Goal: Task Accomplishment & Management: Manage account settings

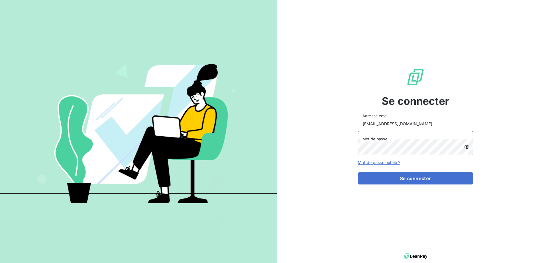
drag, startPoint x: 417, startPoint y: 126, endPoint x: 418, endPoint y: 129, distance: 3.2
click at [417, 126] on input "[EMAIL_ADDRESS][DOMAIN_NAME]" at bounding box center [416, 124] width 116 height 16
type input "[EMAIL_ADDRESS][DOMAIN_NAME]"
click at [393, 178] on button "Se connecter" at bounding box center [416, 178] width 116 height 12
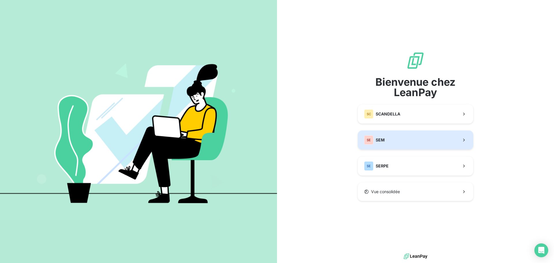
click at [393, 141] on button "SE SEM" at bounding box center [416, 140] width 116 height 19
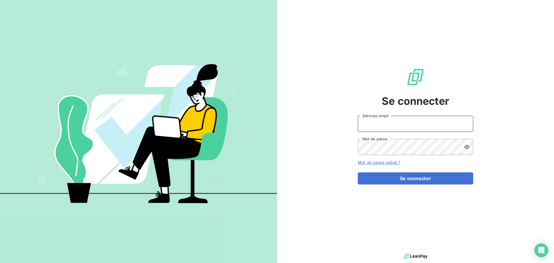
type input "[EMAIL_ADDRESS][DOMAIN_NAME]"
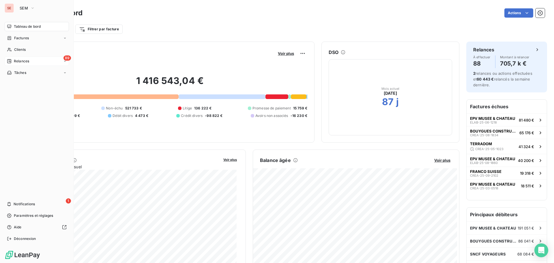
click at [15, 63] on span "Relances" at bounding box center [21, 61] width 15 height 5
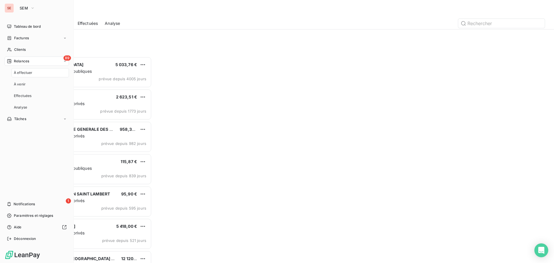
scroll to position [202, 120]
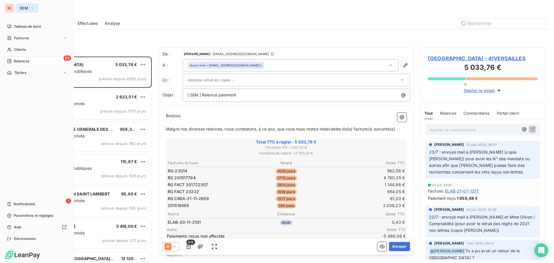
click at [20, 12] on div "SE SEM Tableau de bord Factures Clients 89 Relances Tâches 1 Notifications Para…" at bounding box center [37, 131] width 74 height 263
click at [21, 10] on span "SEM" at bounding box center [24, 8] width 8 height 5
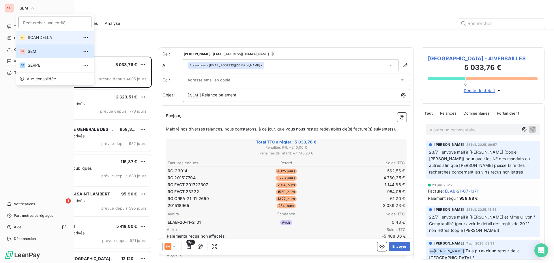
click at [40, 34] on li "SC SCANDELLA" at bounding box center [55, 38] width 78 height 14
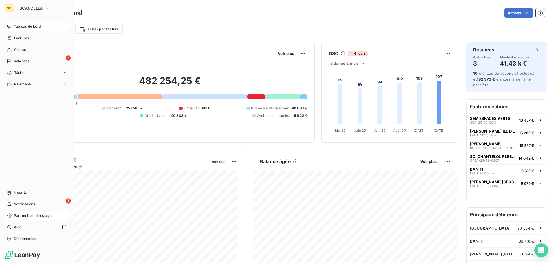
click at [23, 219] on div "Paramètres et réglages" at bounding box center [37, 215] width 64 height 9
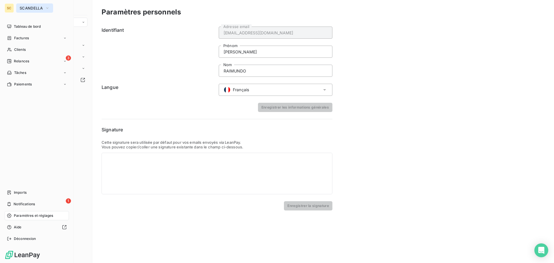
click at [30, 10] on button "SCANDELLA" at bounding box center [34, 7] width 37 height 9
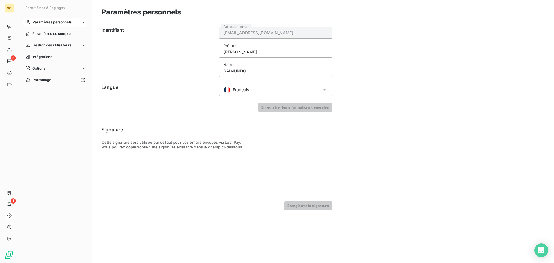
click at [69, 23] on span "Paramètres personnels" at bounding box center [52, 22] width 39 height 5
click at [70, 23] on span "Paramètres personnels" at bounding box center [52, 22] width 39 height 5
click at [60, 36] on span "Paramètres du compte" at bounding box center [51, 33] width 38 height 5
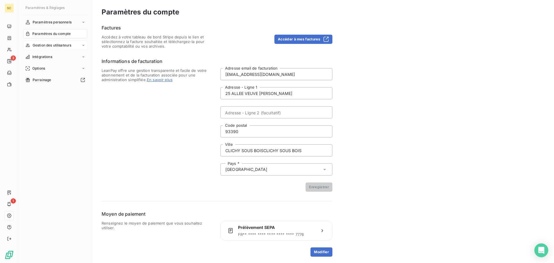
click at [45, 46] on span "Gestion des utilisateurs" at bounding box center [52, 45] width 39 height 5
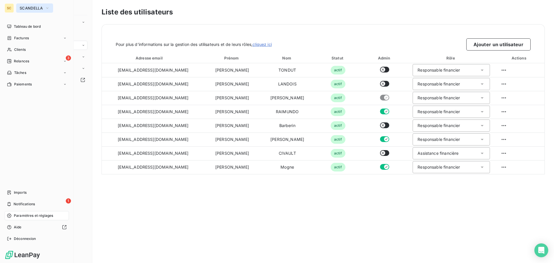
click at [40, 10] on span "SCANDELLA" at bounding box center [31, 8] width 23 height 5
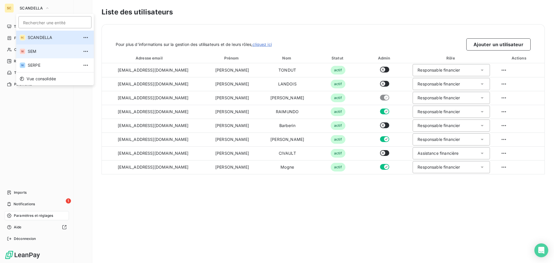
click at [39, 51] on span "SEM" at bounding box center [53, 52] width 51 height 6
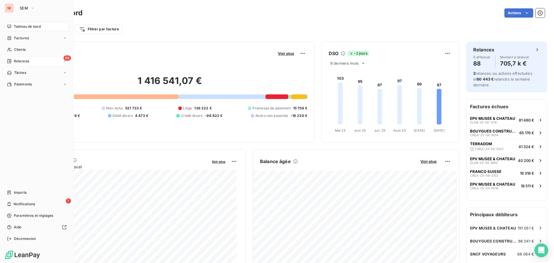
click at [27, 62] on span "Relances" at bounding box center [21, 61] width 15 height 5
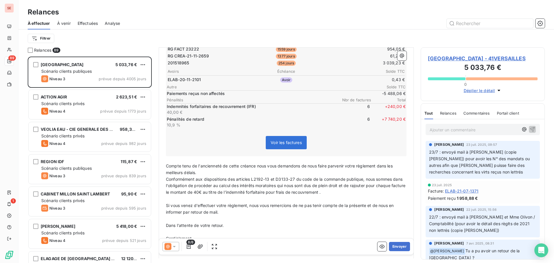
scroll to position [170, 0]
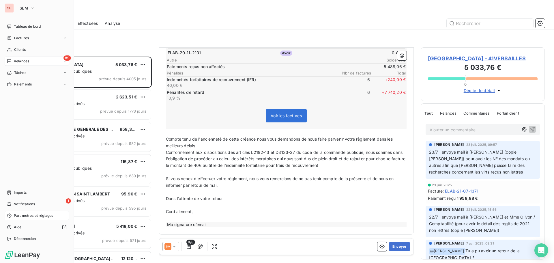
click at [26, 215] on span "Paramètres et réglages" at bounding box center [33, 215] width 39 height 5
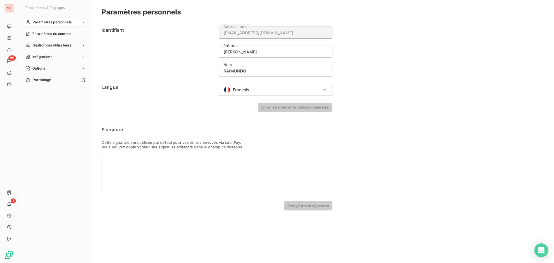
click at [218, 219] on div "Paramètres personnels Identifiant raimundo@serpe.fr Adresse email AMELIA Prénom…" at bounding box center [323, 131] width 462 height 263
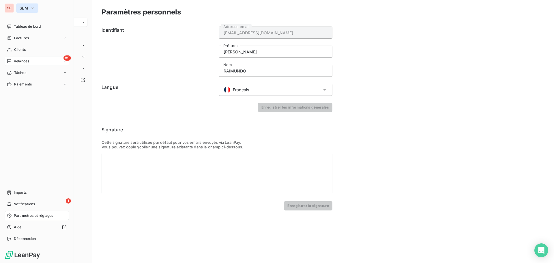
click at [27, 10] on span "SEM" at bounding box center [24, 8] width 8 height 5
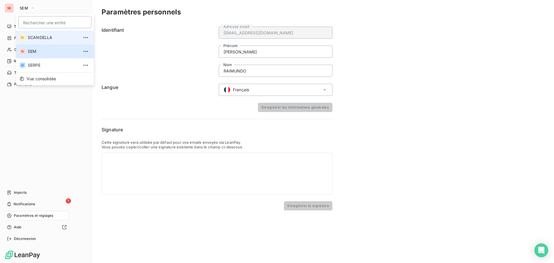
click at [39, 35] on span "SCANDELLA" at bounding box center [53, 38] width 51 height 6
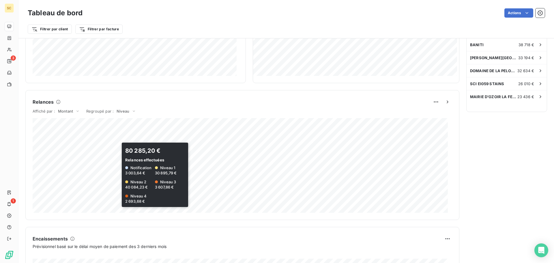
scroll to position [231, 0]
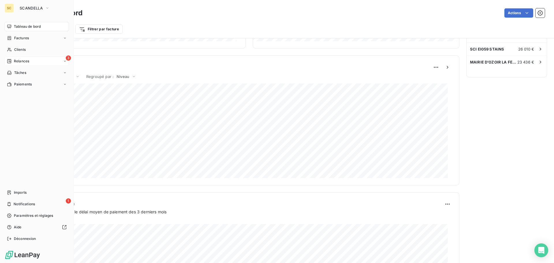
click at [35, 63] on div "3 Relances" at bounding box center [37, 61] width 64 height 9
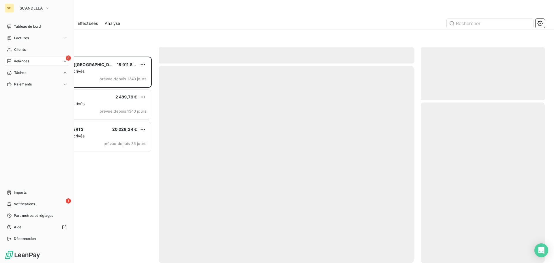
scroll to position [202, 120]
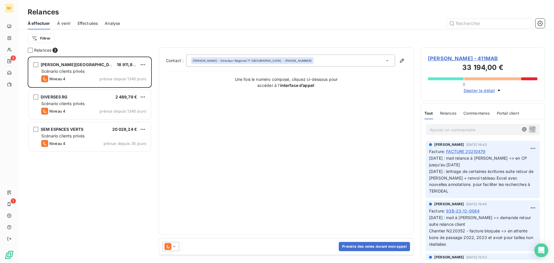
click at [175, 245] on icon at bounding box center [175, 247] width 6 height 6
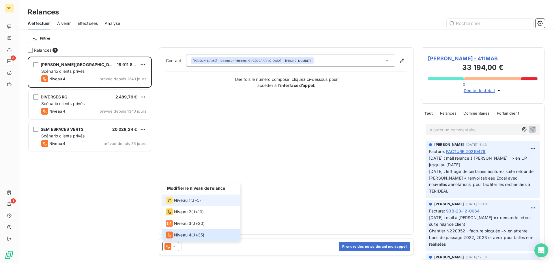
click at [180, 197] on li "Niveau 1 ( J+5 )" at bounding box center [202, 201] width 78 height 12
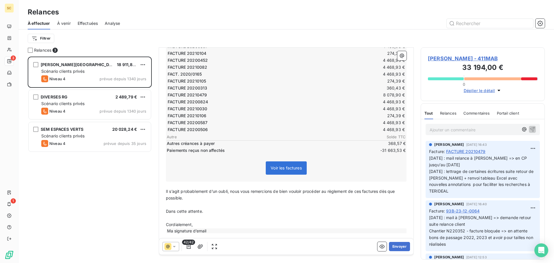
scroll to position [131, 0]
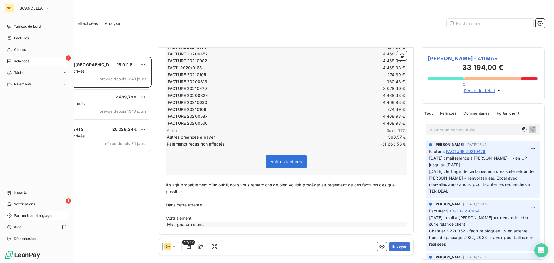
click at [24, 215] on span "Paramètres et réglages" at bounding box center [33, 215] width 39 height 5
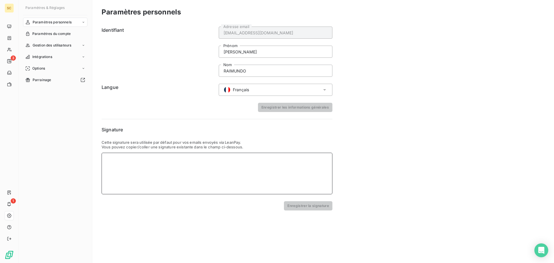
click at [151, 165] on div at bounding box center [217, 174] width 231 height 42
drag, startPoint x: 136, startPoint y: 159, endPoint x: 375, endPoint y: 147, distance: 239.4
click at [375, 147] on div "Paramètres personnels Identifiant raimundo@serpe.fr Adresse email AMELIA Prénom…" at bounding box center [323, 131] width 462 height 263
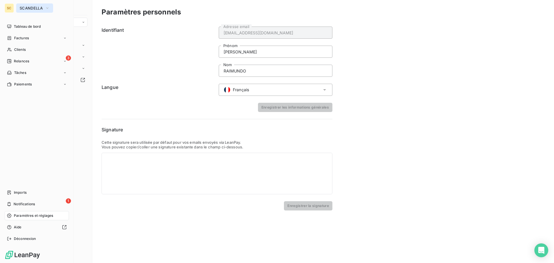
click at [24, 10] on span "SCANDELLA" at bounding box center [31, 8] width 23 height 5
click at [24, 25] on span "Tableau de bord" at bounding box center [27, 26] width 27 height 5
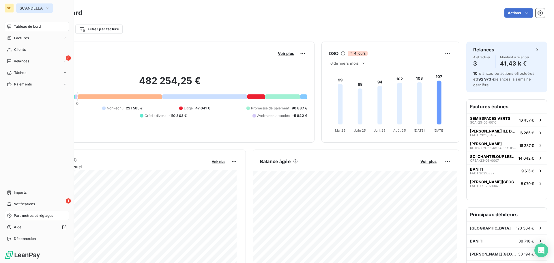
click at [27, 8] on span "SCANDELLA" at bounding box center [31, 8] width 23 height 5
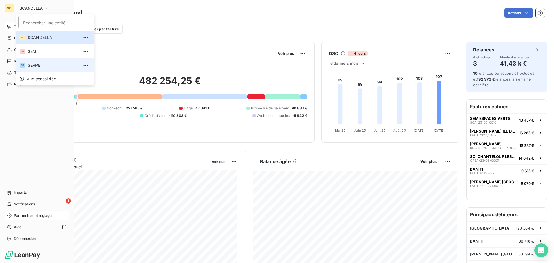
click at [35, 65] on span "SERPE" at bounding box center [53, 65] width 51 height 6
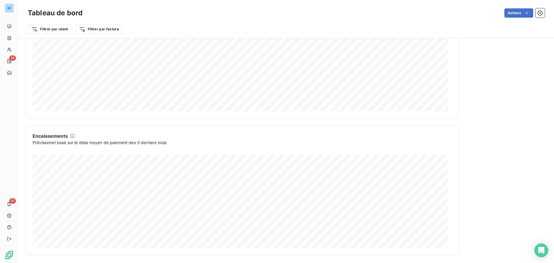
scroll to position [300, 0]
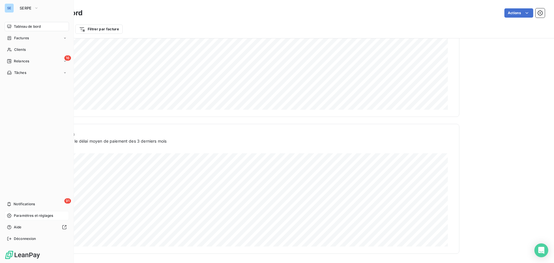
click at [34, 218] on span "Paramètres et réglages" at bounding box center [33, 215] width 39 height 5
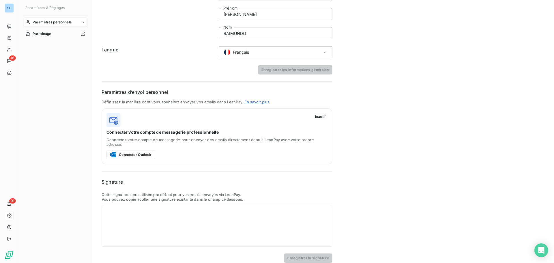
scroll to position [40, 0]
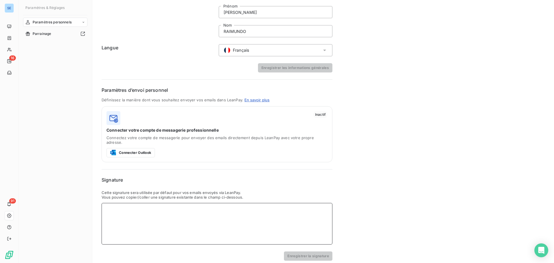
click at [155, 204] on div at bounding box center [217, 224] width 231 height 42
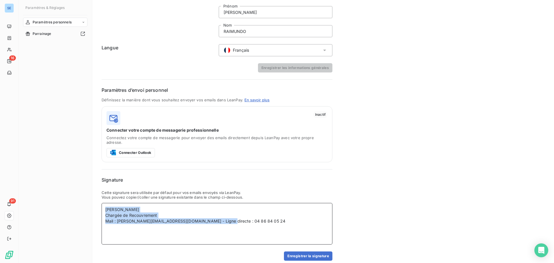
drag, startPoint x: 221, startPoint y: 220, endPoint x: 104, endPoint y: 200, distance: 118.1
click at [96, 200] on div "Paramètres personnels Identifiant raimundo@serpe.fr Adresse email AMELIA Prénom…" at bounding box center [323, 113] width 462 height 307
copy div "Amélia RAIMUNDO Chargée de Recouvrement Mail : raimundo@serpe.fr - Ligne direct…"
click at [297, 252] on button "Enregistrer la signature" at bounding box center [308, 256] width 49 height 9
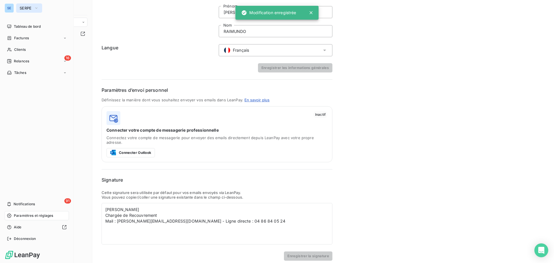
click at [38, 6] on icon "button" at bounding box center [36, 8] width 5 height 6
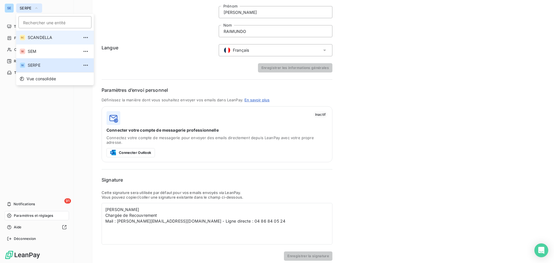
click at [50, 38] on span "SCANDELLA" at bounding box center [53, 38] width 51 height 6
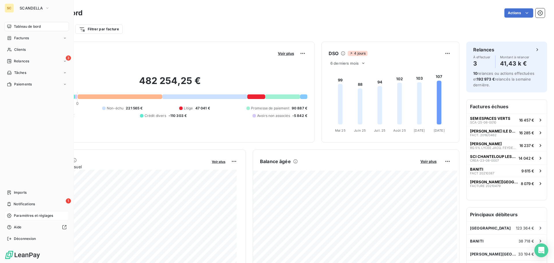
click at [25, 216] on span "Paramètres et réglages" at bounding box center [33, 215] width 39 height 5
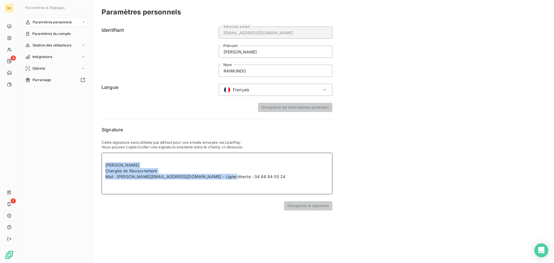
drag, startPoint x: 228, startPoint y: 177, endPoint x: 79, endPoint y: 140, distance: 153.7
click at [79, 140] on div "Paramètres & Réglages Paramètres personnels Paramètres du compte Gestion des ut…" at bounding box center [286, 131] width 536 height 263
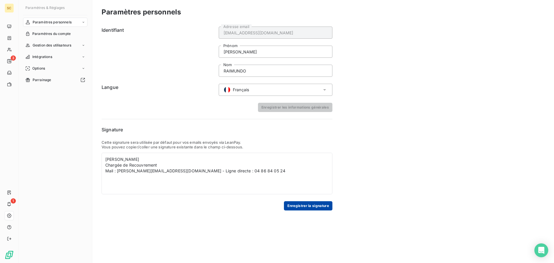
click at [293, 205] on button "Enregistrer la signature" at bounding box center [308, 205] width 49 height 9
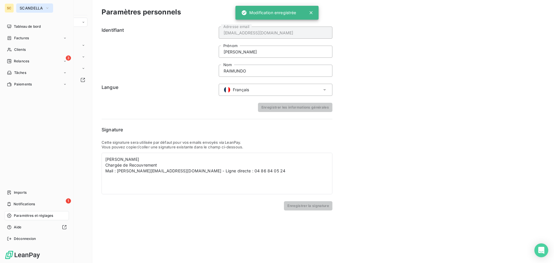
click at [28, 8] on span "SCANDELLA" at bounding box center [31, 8] width 23 height 5
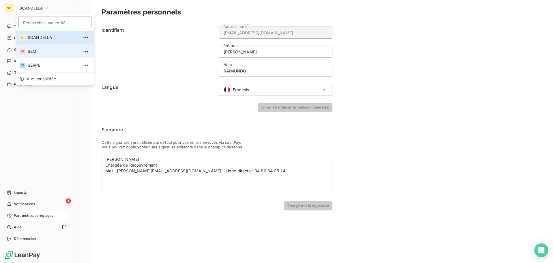
click at [36, 52] on span "SEM" at bounding box center [53, 52] width 51 height 6
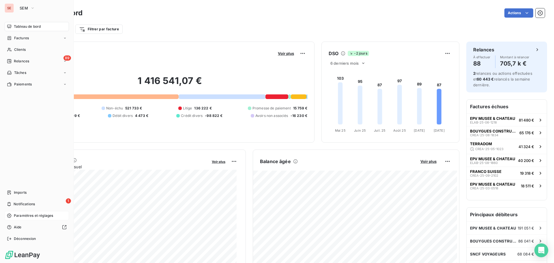
click at [27, 217] on span "Paramètres et réglages" at bounding box center [33, 215] width 39 height 5
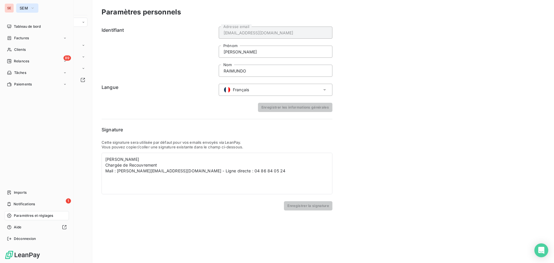
click at [24, 9] on span "SEM" at bounding box center [24, 8] width 8 height 5
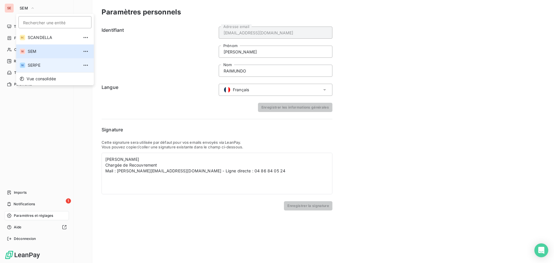
click at [38, 63] on span "SERPE" at bounding box center [53, 65] width 51 height 6
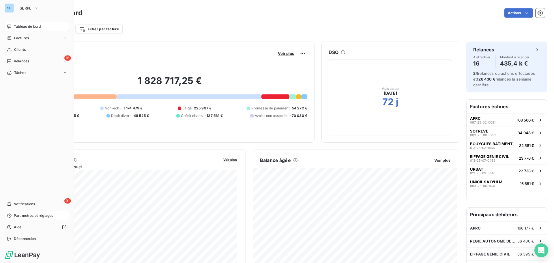
click at [28, 214] on span "Paramètres et réglages" at bounding box center [33, 215] width 39 height 5
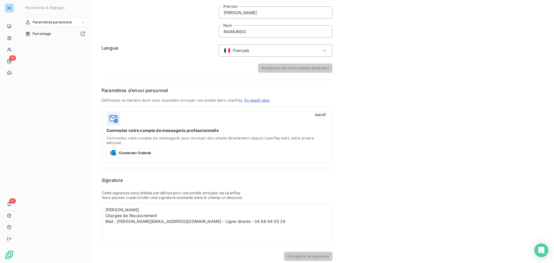
scroll to position [40, 0]
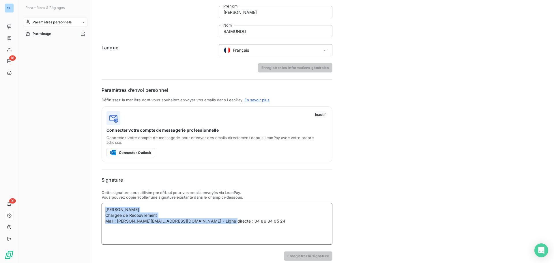
drag, startPoint x: 260, startPoint y: 219, endPoint x: 96, endPoint y: 192, distance: 166.5
click at [99, 200] on div "Paramètres personnels Identifiant raimundo@serpe.fr Adresse email AMELIA Prénom…" at bounding box center [323, 113] width 462 height 307
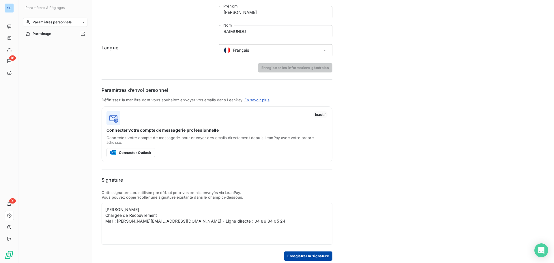
click at [297, 252] on button "Enregistrer la signature" at bounding box center [308, 256] width 49 height 9
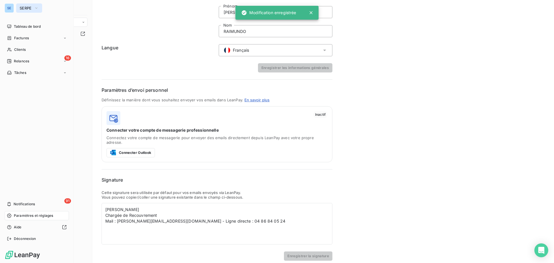
click at [33, 7] on button "SERPE" at bounding box center [29, 7] width 26 height 9
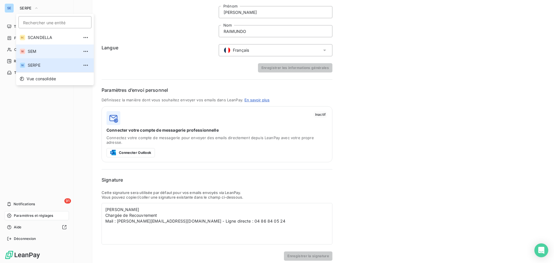
click at [33, 51] on span "SEM" at bounding box center [53, 52] width 51 height 6
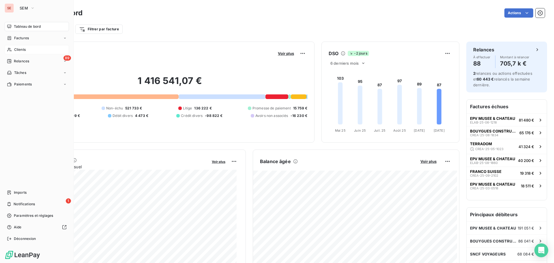
click at [19, 50] on span "Clients" at bounding box center [20, 49] width 12 height 5
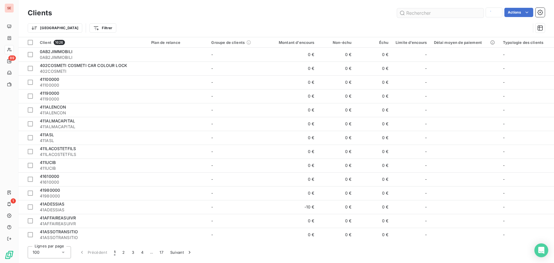
type input "z"
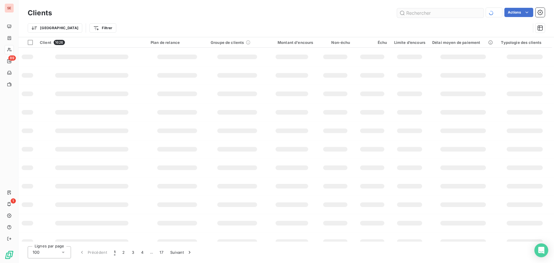
type input "e"
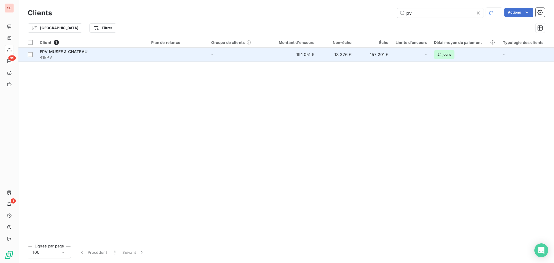
type input "pv"
click at [82, 55] on span "41EPV" at bounding box center [92, 58] width 105 height 6
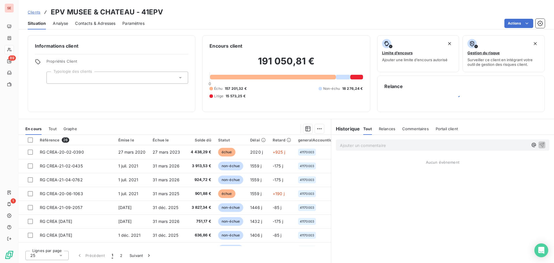
click at [172, 104] on div "Informations client Propriétés Client Typologie des clients" at bounding box center [112, 73] width 168 height 77
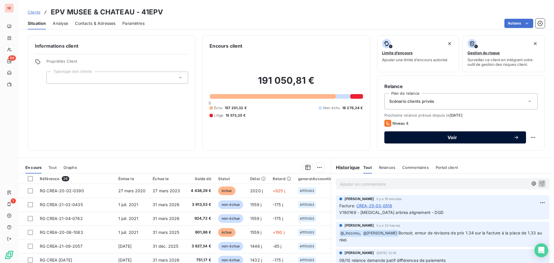
click at [447, 138] on span "Voir" at bounding box center [453, 137] width 122 height 5
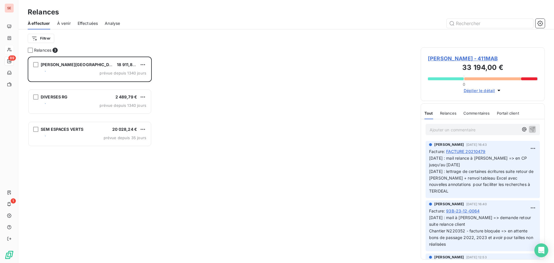
scroll to position [202, 120]
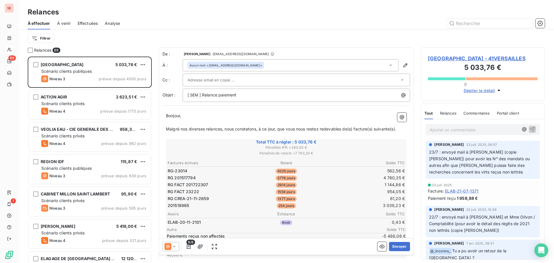
click at [273, 62] on div "Aucun nom <mairie-versailles@mairie-versailles.fr>" at bounding box center [291, 65] width 216 height 12
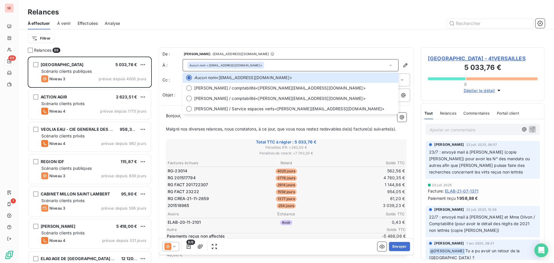
click at [301, 42] on div "Filtrer" at bounding box center [287, 38] width 518 height 11
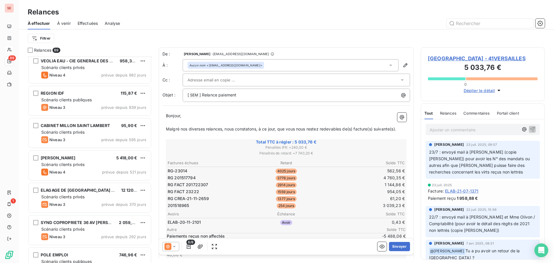
scroll to position [0, 0]
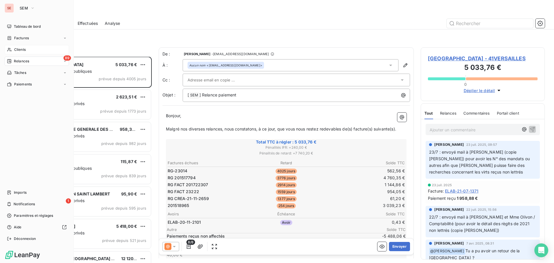
click at [22, 53] on div "Clients" at bounding box center [37, 49] width 64 height 9
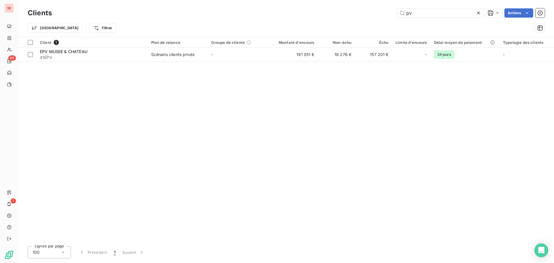
drag, startPoint x: 426, startPoint y: 15, endPoint x: 395, endPoint y: 15, distance: 31.2
click at [395, 15] on div "pv Actions" at bounding box center [302, 12] width 486 height 9
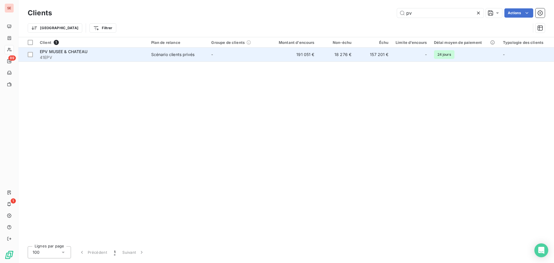
click at [65, 55] on span "41EPV" at bounding box center [92, 58] width 105 height 6
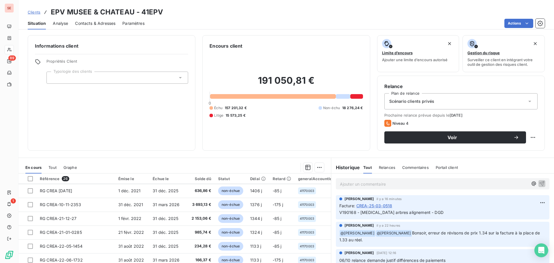
scroll to position [87, 0]
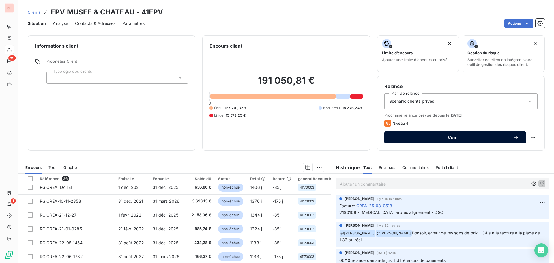
click at [443, 137] on span "Voir" at bounding box center [453, 137] width 122 height 5
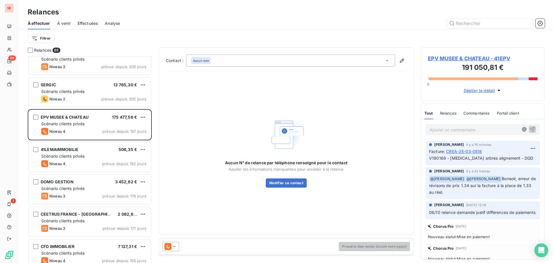
scroll to position [433, 0]
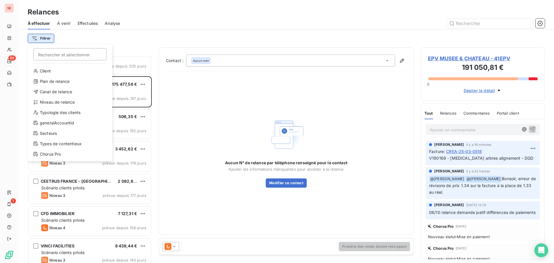
click at [43, 41] on html "SE 89 1 Relances À effectuer À venir Effectuées Analyse Filtrer Rechercher et s…" at bounding box center [277, 131] width 554 height 263
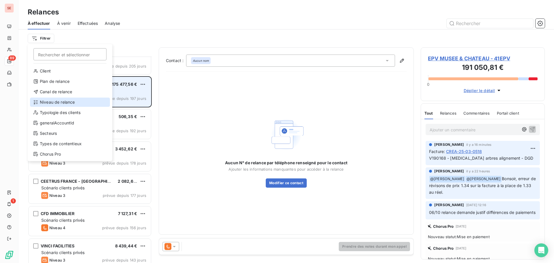
drag, startPoint x: 58, startPoint y: 103, endPoint x: 90, endPoint y: 88, distance: 35.8
click at [58, 103] on div "Niveau de relance" at bounding box center [70, 102] width 80 height 9
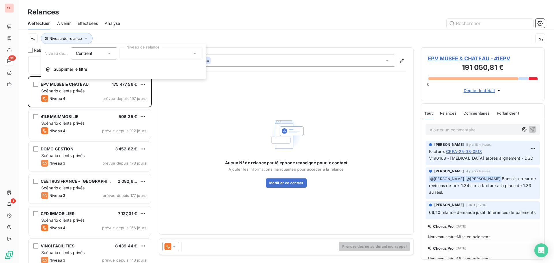
click at [141, 57] on div at bounding box center [161, 53] width 83 height 12
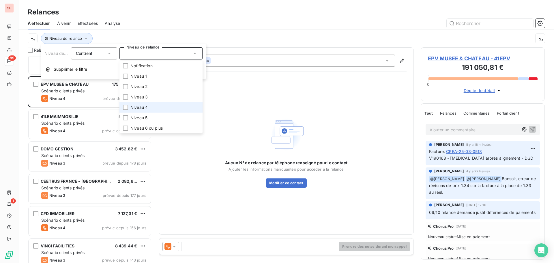
click at [147, 106] on span "Niveau 4" at bounding box center [139, 108] width 17 height 6
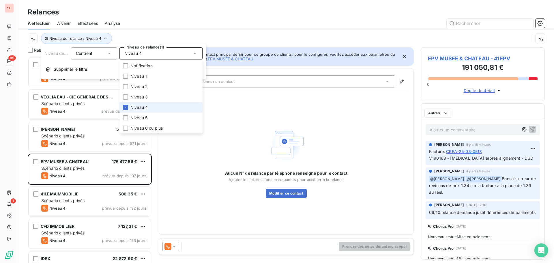
scroll to position [202, 120]
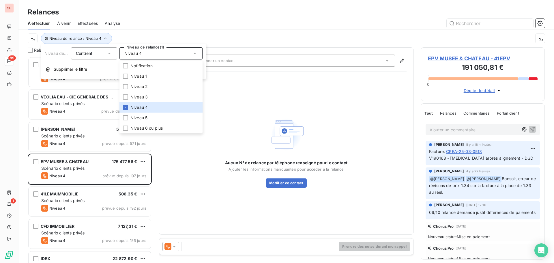
click at [154, 26] on div at bounding box center [336, 23] width 418 height 9
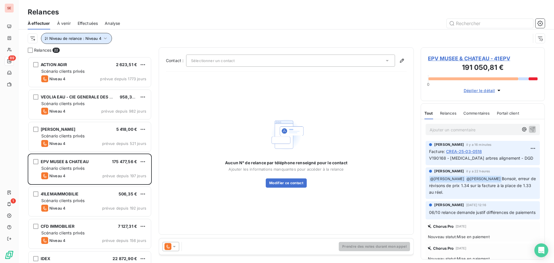
click at [107, 38] on icon "button" at bounding box center [106, 39] width 6 height 6
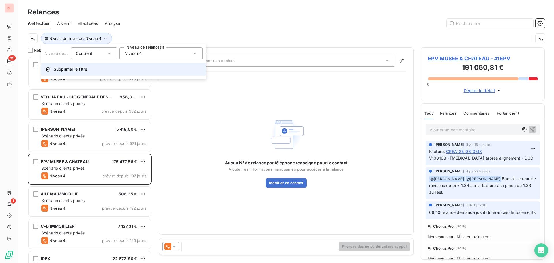
click at [79, 68] on span "Supprimer le filtre" at bounding box center [71, 69] width 34 height 6
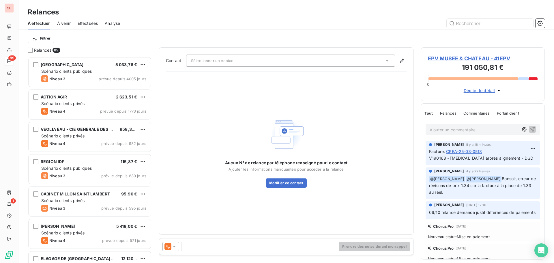
click at [101, 41] on div "Filtrer" at bounding box center [287, 38] width 518 height 11
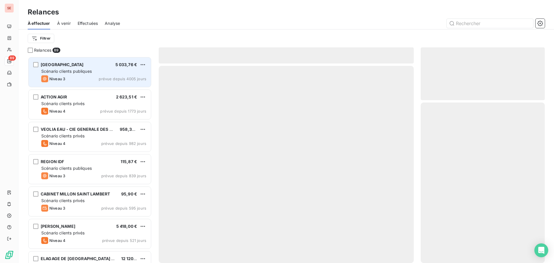
scroll to position [202, 120]
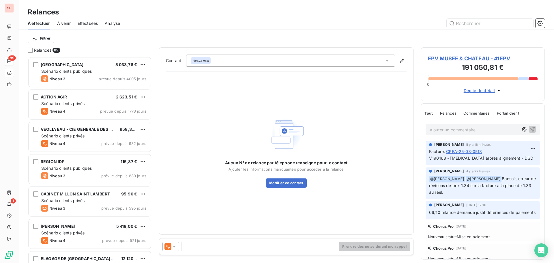
drag, startPoint x: 10, startPoint y: 75, endPoint x: 6, endPoint y: 76, distance: 3.5
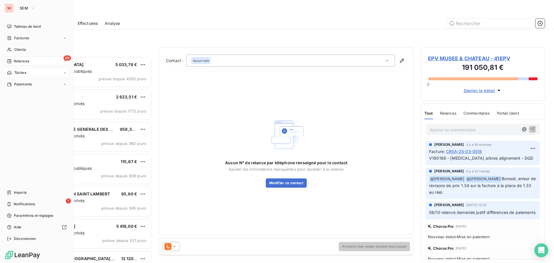
drag, startPoint x: 6, startPoint y: 76, endPoint x: 392, endPoint y: 17, distance: 390.3
click at [392, 17] on div "Relances" at bounding box center [286, 12] width 536 height 10
click at [28, 27] on span "Tableau de bord" at bounding box center [27, 26] width 27 height 5
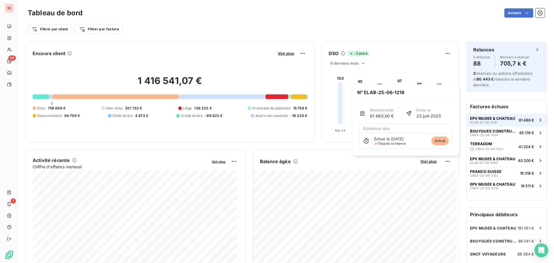
click at [477, 117] on span "EPV MUSEE & CHATEAU" at bounding box center [492, 118] width 45 height 5
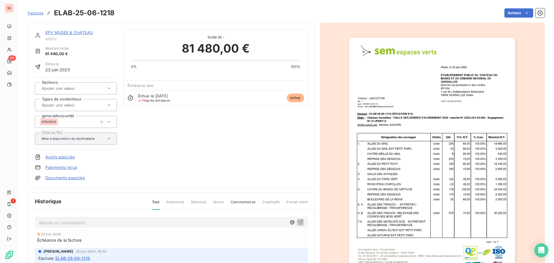
click at [61, 32] on link "EPV MUSEE & CHATEAU" at bounding box center [69, 32] width 48 height 5
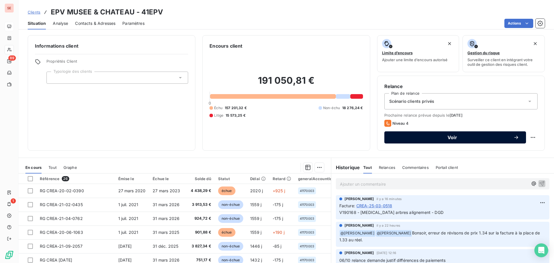
click at [455, 136] on span "Voir" at bounding box center [453, 137] width 122 height 5
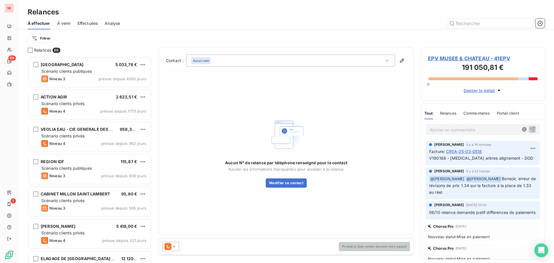
scroll to position [202, 120]
click at [176, 246] on icon at bounding box center [175, 247] width 6 height 6
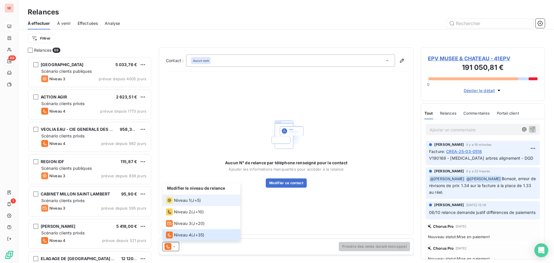
click at [189, 199] on span "Niveau 1" at bounding box center [182, 201] width 16 height 6
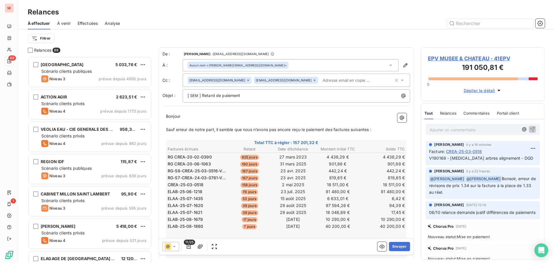
click at [277, 66] on div "Aucun nom <joel.fauvel@chateauversailles.fr>" at bounding box center [291, 65] width 216 height 12
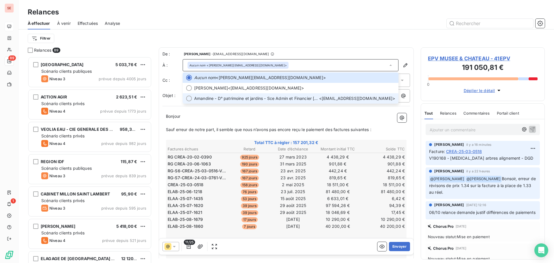
click at [277, 100] on span "Amandine - D° patrimoine et jardins - Sce Admin et Financier PATTON" at bounding box center [256, 99] width 125 height 6
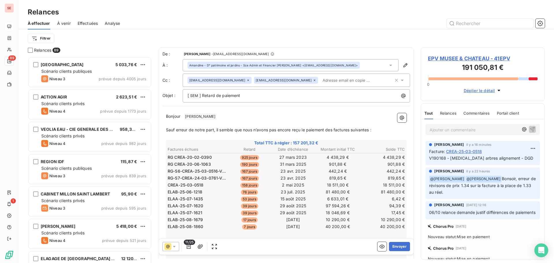
click at [395, 79] on icon "button" at bounding box center [396, 80] width 3 height 3
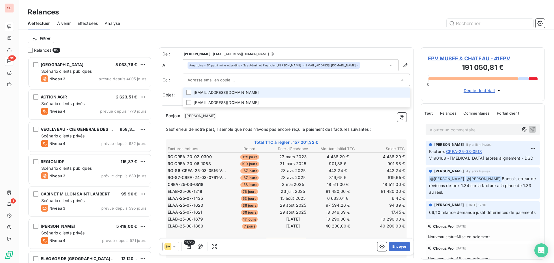
click at [375, 31] on div "Filtrer" at bounding box center [287, 38] width 518 height 18
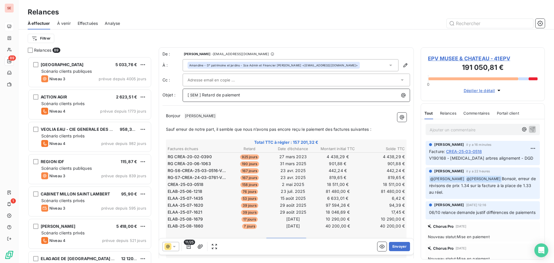
click at [226, 96] on span "] Retard de paiement" at bounding box center [220, 94] width 41 height 5
click at [242, 94] on p "[ SEM ﻿ ] Retard de paiement" at bounding box center [298, 95] width 221 height 7
click at [217, 117] on p "Bonjour ﻿ PATTON ﻿ ﻿" at bounding box center [286, 116] width 241 height 7
drag, startPoint x: 328, startPoint y: 129, endPoint x: 376, endPoint y: 129, distance: 47.9
click at [376, 129] on p "Sauf erreur de notre part, il semble que nous n’avons pas encore reçu le paieme…" at bounding box center [286, 129] width 241 height 7
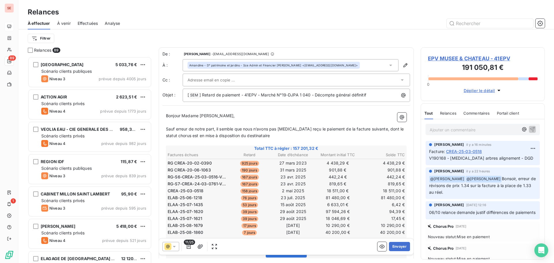
click at [275, 142] on p "﻿" at bounding box center [286, 142] width 241 height 7
click at [275, 138] on p "Sauf erreur de notre part, il semble que nous n’avons pas encore reçu le paieme…" at bounding box center [286, 132] width 241 height 13
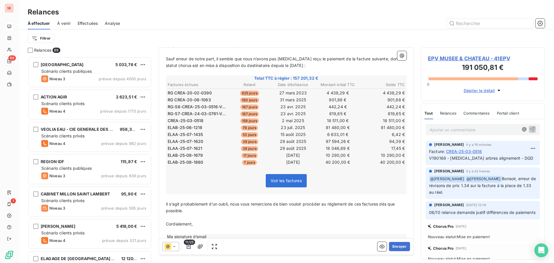
scroll to position [83, 0]
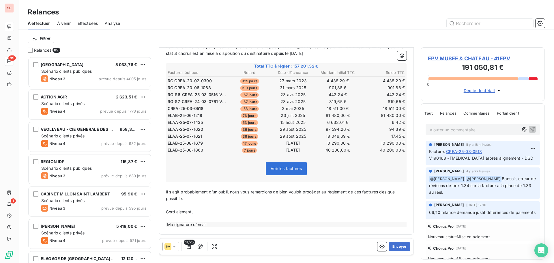
click at [232, 224] on div "Ma signature d’email" at bounding box center [286, 224] width 241 height 5
click at [233, 223] on div "Ma signature d’email" at bounding box center [286, 224] width 241 height 5
click at [399, 57] on icon "button" at bounding box center [402, 56] width 6 height 6
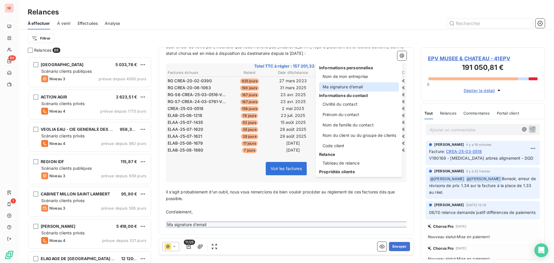
click at [356, 86] on div "Ma signature d’email" at bounding box center [359, 86] width 80 height 9
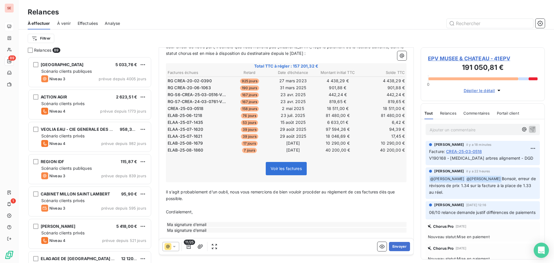
click at [539, 249] on icon "Open Intercom Messenger" at bounding box center [541, 251] width 7 height 8
click at [168, 236] on p "﻿" at bounding box center [286, 236] width 241 height 7
click at [175, 228] on div "Ma signature d’email" at bounding box center [286, 230] width 241 height 5
click at [181, 225] on p "﻿" at bounding box center [286, 225] width 241 height 7
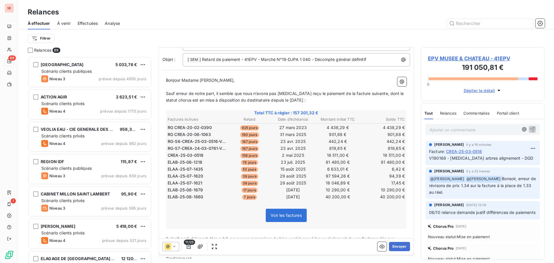
scroll to position [58, 0]
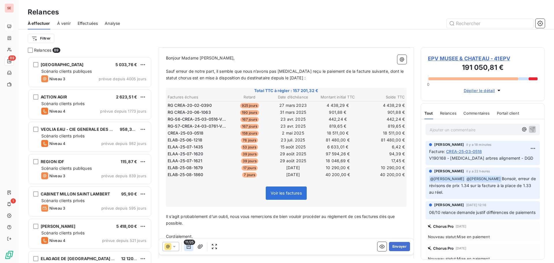
click at [187, 249] on icon "button" at bounding box center [189, 247] width 6 height 6
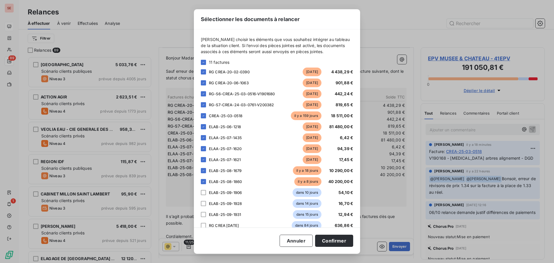
click at [204, 59] on div "Veuillez choisir les éléments que vous souhaitez intégrer au tableau de la situ…" at bounding box center [277, 187] width 152 height 303
click at [202, 62] on div at bounding box center [203, 62] width 5 height 5
click at [203, 62] on icon at bounding box center [203, 62] width 3 height 3
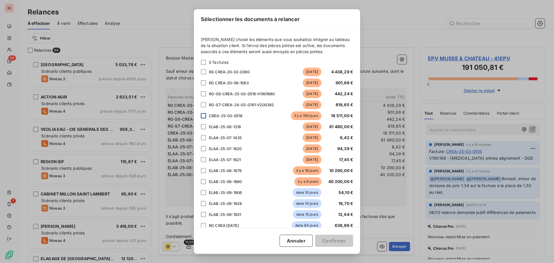
click at [204, 116] on div at bounding box center [203, 115] width 5 height 5
click at [336, 240] on button "Confirmer" at bounding box center [334, 241] width 38 height 12
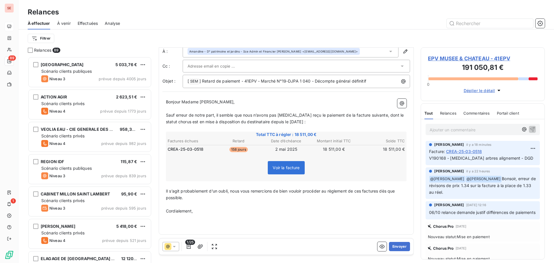
scroll to position [0, 0]
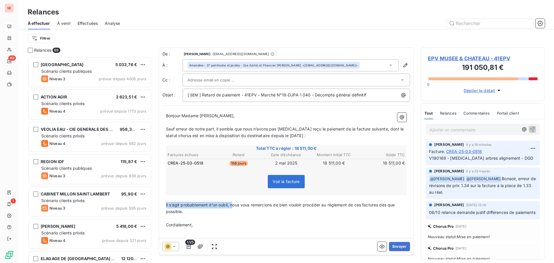
drag, startPoint x: 166, startPoint y: 204, endPoint x: 232, endPoint y: 204, distance: 65.8
click at [232, 204] on span "Il s’agit probablement d’un oubli, nous vous remercions de bien vouloir procéde…" at bounding box center [281, 208] width 230 height 12
click at [299, 205] on span "Nous vous remercions de bien vouloir procéder au règlement de ces factures dès …" at bounding box center [258, 204] width 184 height 5
click at [298, 205] on span "Nous vous remercions de bien vouloir procéder au règlement de ces factures dès …" at bounding box center [258, 204] width 184 height 5
click at [299, 205] on span "Nous vous remercions de bien vouloir procéder au règlement de ces factures dès …" at bounding box center [258, 204] width 184 height 5
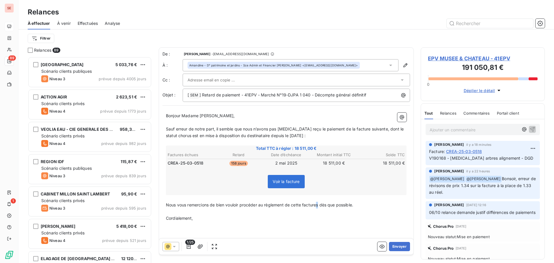
click at [319, 205] on span "Nous vous remercions de bien vouloir procéder au règlement de cette factures dè…" at bounding box center [259, 204] width 187 height 5
click at [373, 208] on p "Nous vous remercions de bien vouloir procéder au règlement de cette facture dès…" at bounding box center [286, 205] width 241 height 7
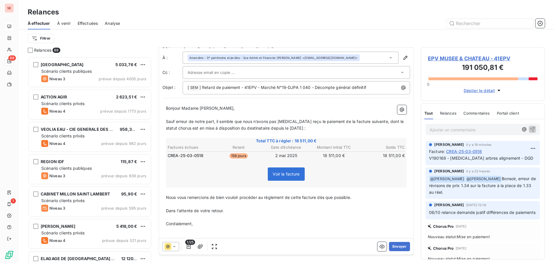
scroll to position [21, 0]
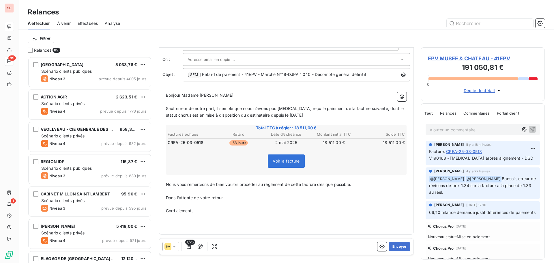
click at [204, 211] on p "Cordialement," at bounding box center [286, 211] width 241 height 7
click at [185, 224] on p "﻿" at bounding box center [286, 224] width 241 height 7
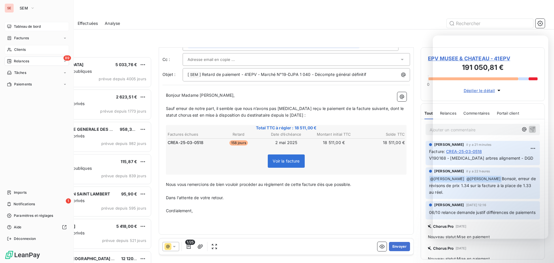
click at [18, 51] on span "Clients" at bounding box center [20, 49] width 12 height 5
click at [23, 36] on span "Factures" at bounding box center [21, 38] width 15 height 5
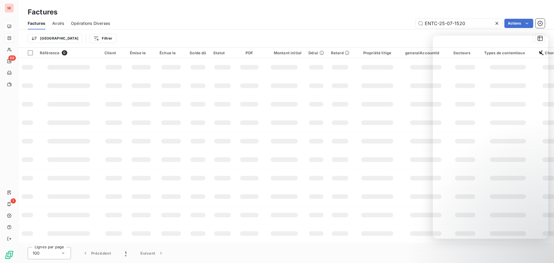
drag, startPoint x: 442, startPoint y: 22, endPoint x: 486, endPoint y: 18, distance: 43.8
click at [486, 18] on div "Factures Avoirs Opérations Diverses ENTC-25-07-1520 Actions" at bounding box center [286, 23] width 536 height 12
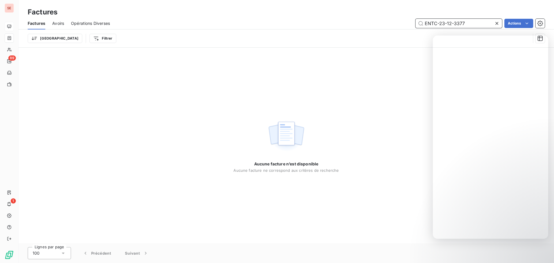
click at [439, 22] on input "ENTC-23-12-3377" at bounding box center [459, 23] width 87 height 9
click at [446, 24] on input "ENTC23-12-3377" at bounding box center [459, 23] width 87 height 9
click at [450, 24] on input "ENTC2312-3377" at bounding box center [459, 23] width 87 height 9
type input "ENTC23123377"
click at [241, 50] on div "Aucune facture n’est disponible Aucune facture ne correspond aux critères de re…" at bounding box center [286, 146] width 536 height 196
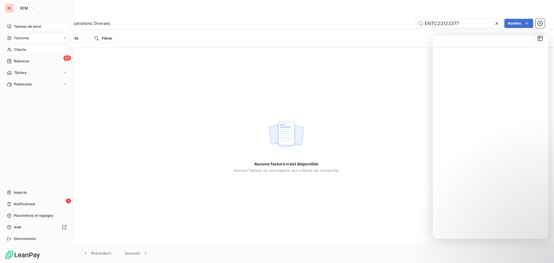
drag, startPoint x: 24, startPoint y: 49, endPoint x: 34, endPoint y: 47, distance: 10.8
click at [24, 49] on span "Clients" at bounding box center [20, 49] width 12 height 5
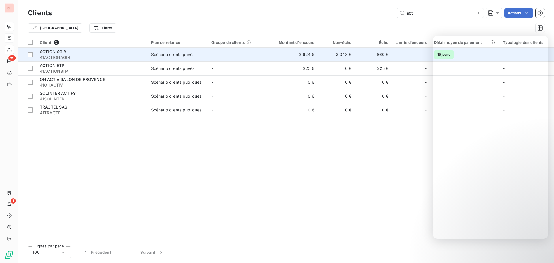
type input "act"
click at [87, 56] on span "41ACTIONAGIR" at bounding box center [92, 58] width 105 height 6
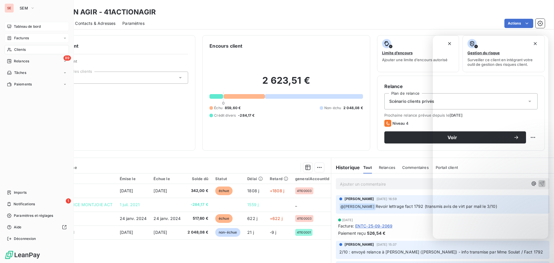
click at [19, 51] on span "Clients" at bounding box center [20, 49] width 12 height 5
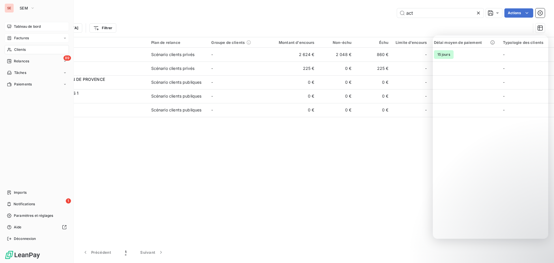
click at [22, 49] on span "Clients" at bounding box center [20, 49] width 12 height 5
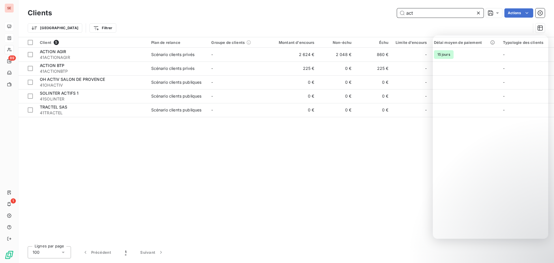
drag, startPoint x: 422, startPoint y: 10, endPoint x: 400, endPoint y: 11, distance: 21.4
click at [400, 11] on input "act" at bounding box center [440, 12] width 87 height 9
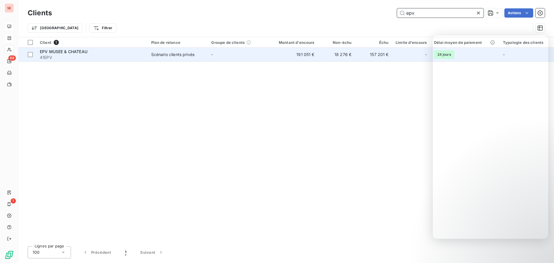
type input "epv"
click at [94, 56] on span "41EPV" at bounding box center [92, 58] width 105 height 6
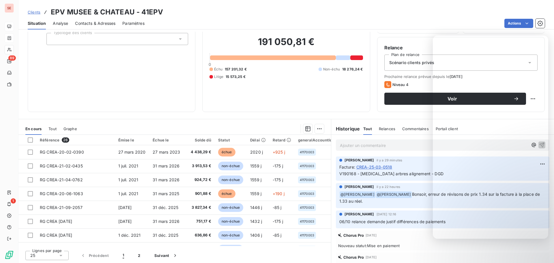
scroll to position [39, 0]
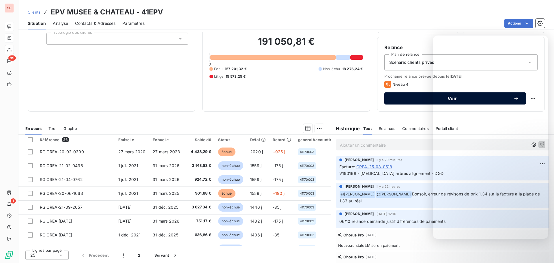
click at [403, 98] on span "Voir" at bounding box center [453, 98] width 122 height 5
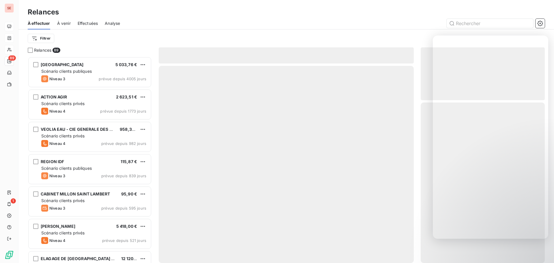
scroll to position [202, 120]
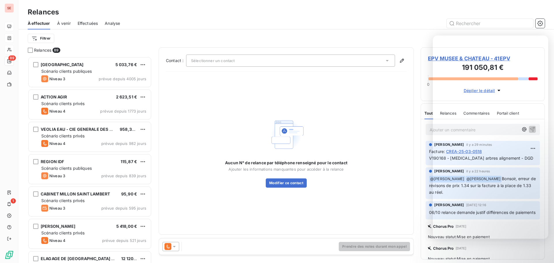
click at [174, 246] on icon at bounding box center [175, 247] width 6 height 6
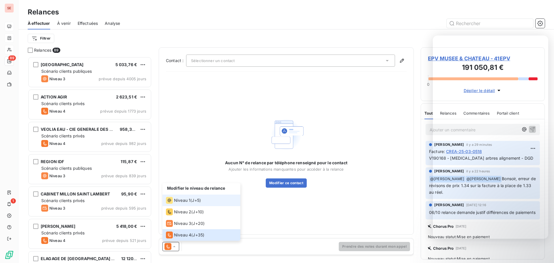
click at [186, 200] on span "Niveau 1" at bounding box center [182, 201] width 16 height 6
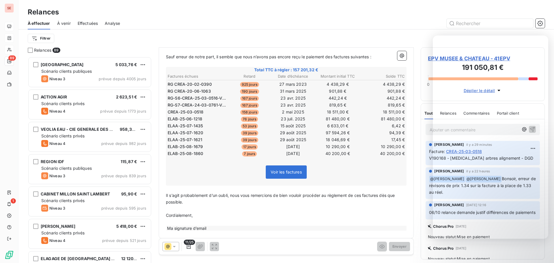
scroll to position [77, 0]
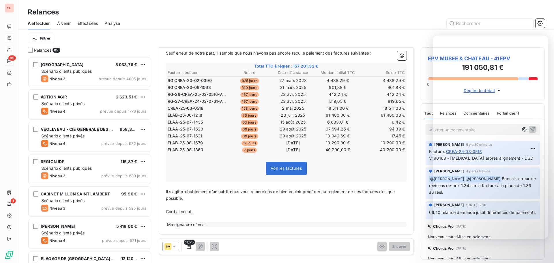
drag, startPoint x: 418, startPoint y: 5, endPoint x: 429, endPoint y: 14, distance: 13.7
click at [419, 5] on div "Relances À effectuer À venir Effectuées Analyse Filtrer" at bounding box center [286, 23] width 536 height 47
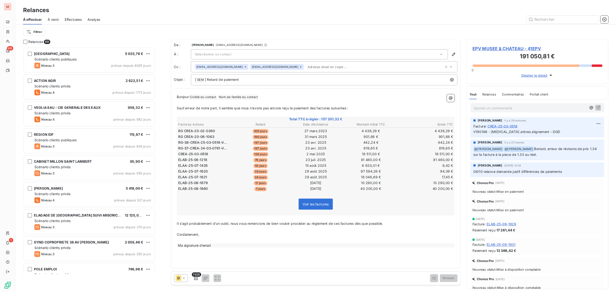
scroll to position [267, 153]
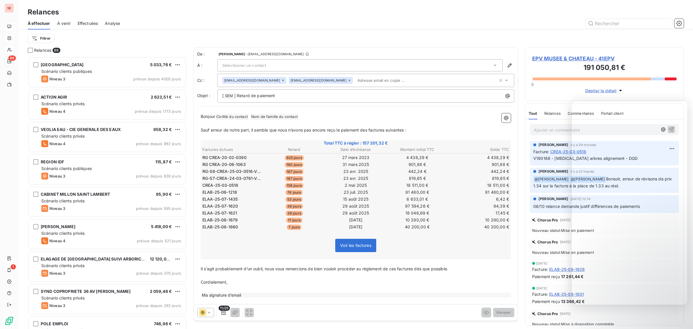
click at [554, 48] on div "EPV MUSEE & CHATEAU - 41EPV 191 050,81 € 0 Déplier le détail" at bounding box center [604, 74] width 159 height 54
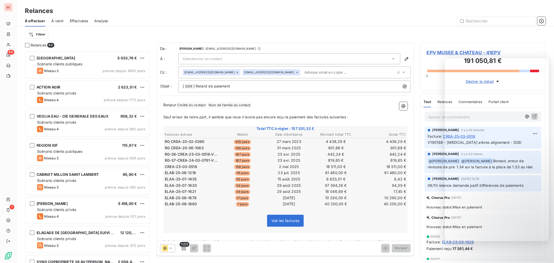
scroll to position [202, 120]
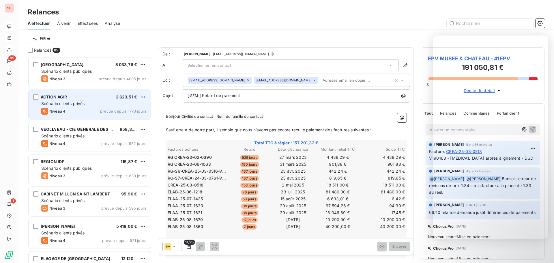
click at [61, 100] on div "ACTION AGIR" at bounding box center [54, 97] width 27 height 6
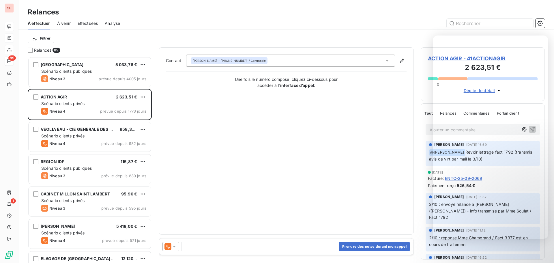
click at [405, 11] on div "Relances" at bounding box center [286, 12] width 536 height 10
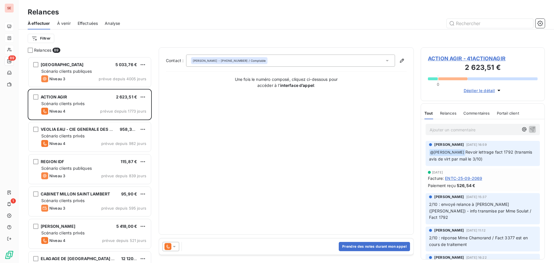
click at [452, 59] on span "ACTION AGIR - 41ACTIONAGIR" at bounding box center [483, 59] width 110 height 8
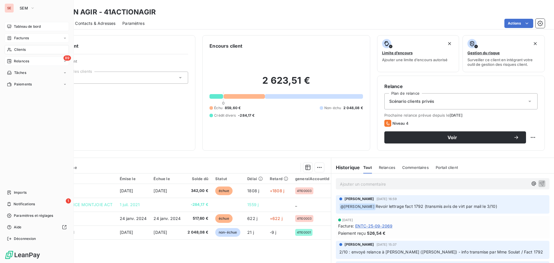
click at [22, 63] on span "Relances" at bounding box center [21, 61] width 15 height 5
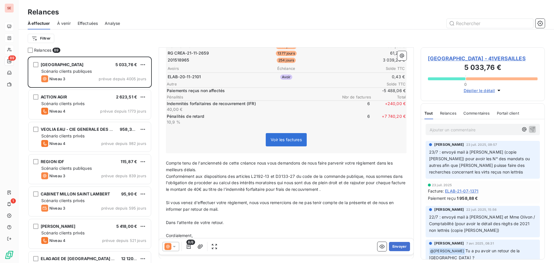
scroll to position [170, 0]
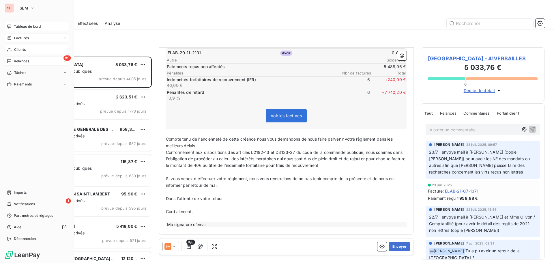
click at [28, 64] on div "89 Relances" at bounding box center [37, 61] width 64 height 9
click at [28, 208] on div "1 Notifications" at bounding box center [37, 204] width 64 height 9
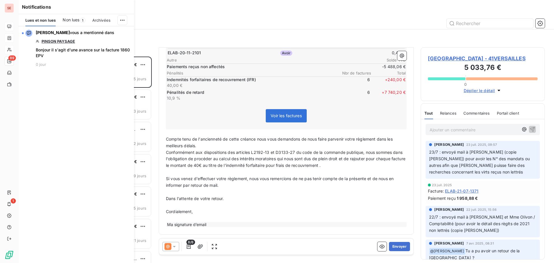
scroll to position [202, 120]
click at [193, 4] on div "Relances À effectuer À venir Effectuées Analyse Filtrer" at bounding box center [286, 23] width 536 height 47
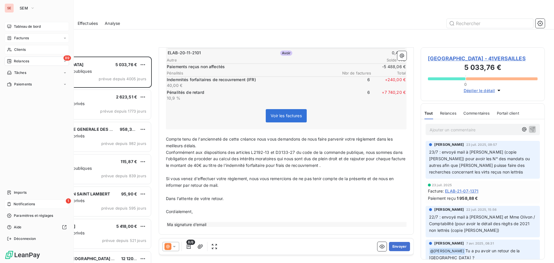
click at [38, 202] on div "1 Notifications" at bounding box center [37, 204] width 64 height 9
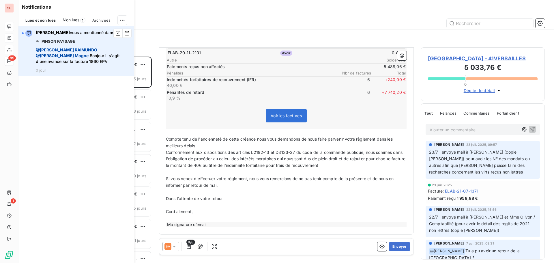
click at [63, 41] on link "PINSON PAYSAGE" at bounding box center [59, 41] width 34 height 5
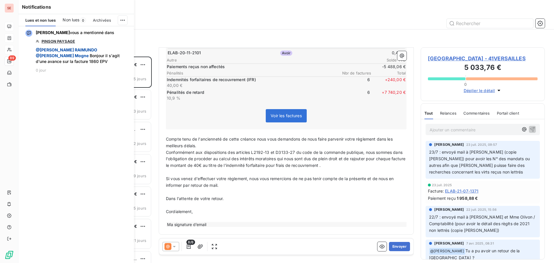
click at [171, 17] on div "À effectuer À venir Effectuées Analyse" at bounding box center [286, 23] width 536 height 12
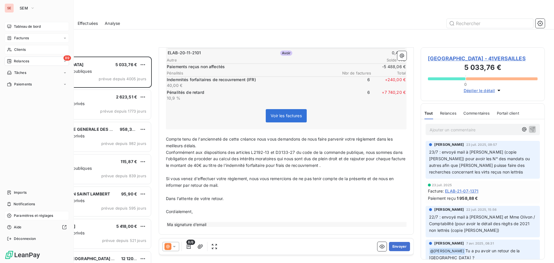
click at [25, 213] on div "Paramètres et réglages" at bounding box center [37, 215] width 64 height 9
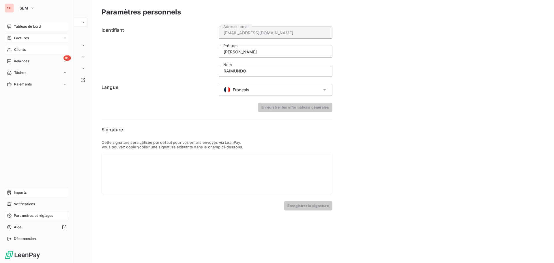
click at [27, 192] on div "Imports" at bounding box center [37, 192] width 64 height 9
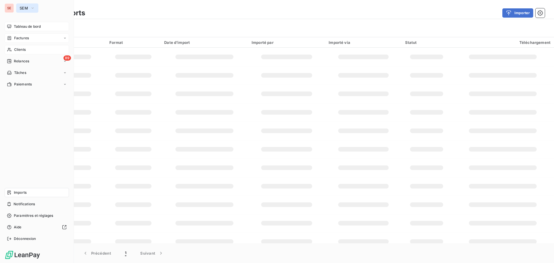
click at [34, 7] on icon "button" at bounding box center [32, 8] width 5 height 6
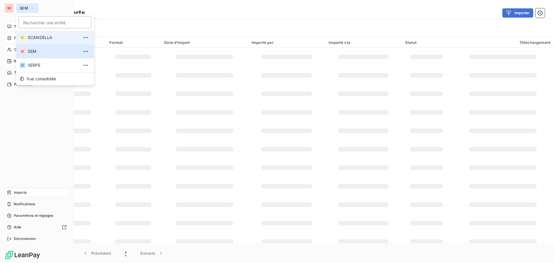
click at [36, 36] on span "SCANDELLA" at bounding box center [53, 38] width 51 height 6
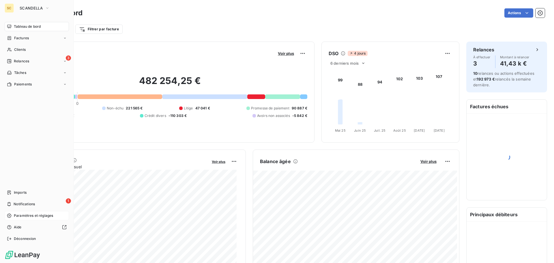
click at [29, 217] on span "Paramètres et réglages" at bounding box center [33, 215] width 39 height 5
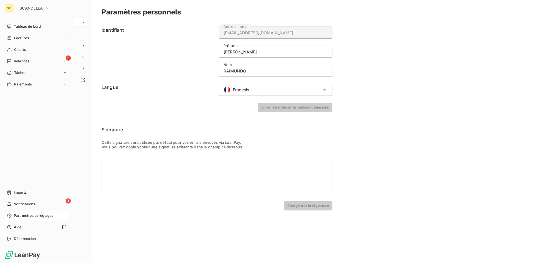
click at [31, 215] on span "Paramètres et réglages" at bounding box center [33, 215] width 39 height 5
click at [22, 203] on span "Notifications" at bounding box center [24, 204] width 21 height 5
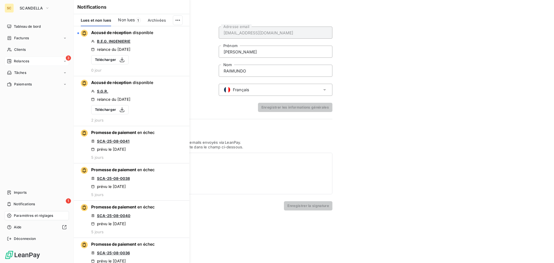
click at [42, 59] on div "3 Relances" at bounding box center [37, 61] width 64 height 9
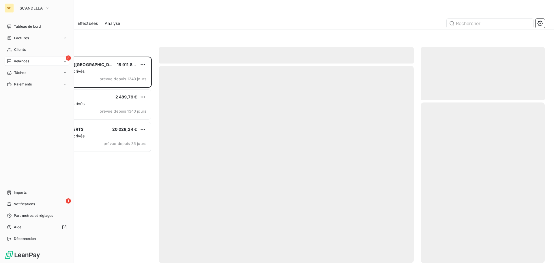
scroll to position [202, 120]
click at [27, 9] on span "SCANDELLA" at bounding box center [31, 8] width 23 height 5
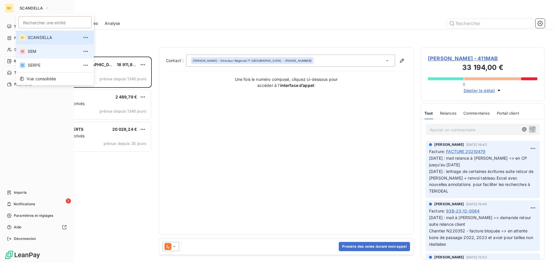
click at [34, 50] on span "SEM" at bounding box center [53, 52] width 51 height 6
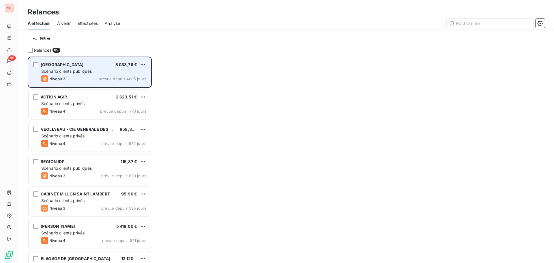
click at [55, 77] on span "Niveau 3" at bounding box center [57, 79] width 16 height 5
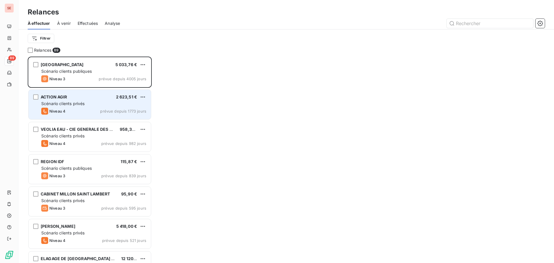
click at [57, 104] on span "Scénario clients privés" at bounding box center [62, 103] width 43 height 5
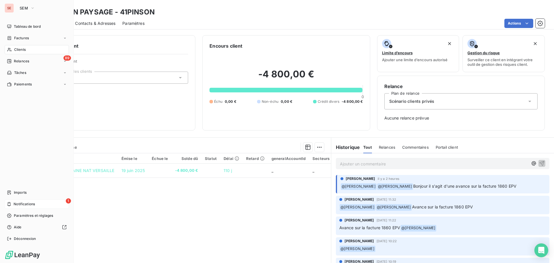
click at [28, 204] on span "Notifications" at bounding box center [24, 204] width 21 height 5
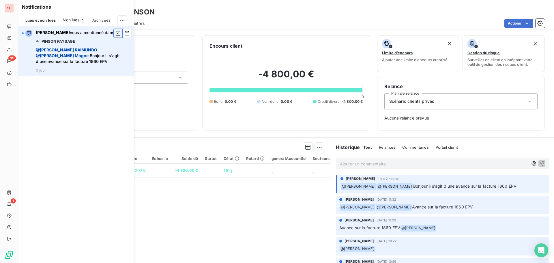
click at [118, 31] on icon "button" at bounding box center [118, 33] width 5 height 5
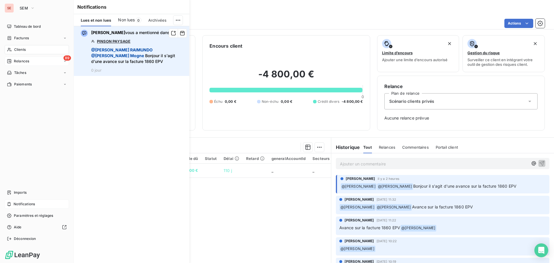
click at [28, 61] on span "Relances" at bounding box center [21, 61] width 15 height 5
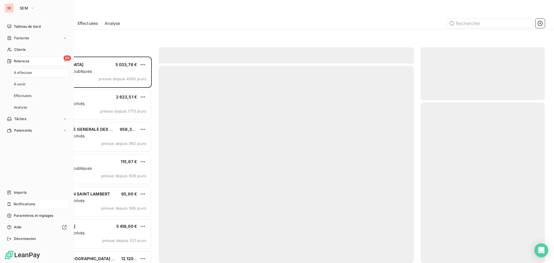
scroll to position [202, 120]
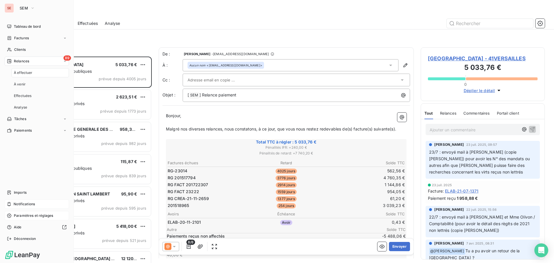
click at [31, 217] on span "Paramètres et réglages" at bounding box center [33, 215] width 39 height 5
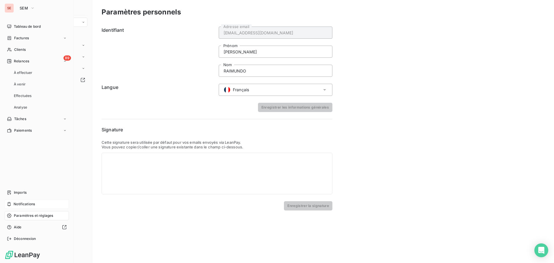
click at [31, 216] on span "Paramètres et réglages" at bounding box center [33, 215] width 39 height 5
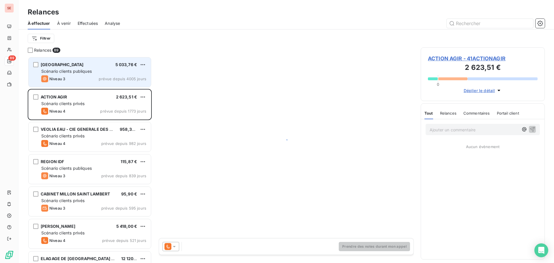
scroll to position [202, 120]
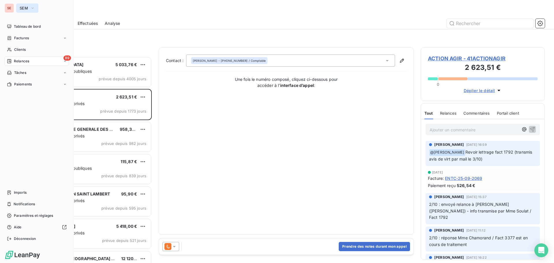
click at [21, 8] on span "SEM" at bounding box center [24, 8] width 8 height 5
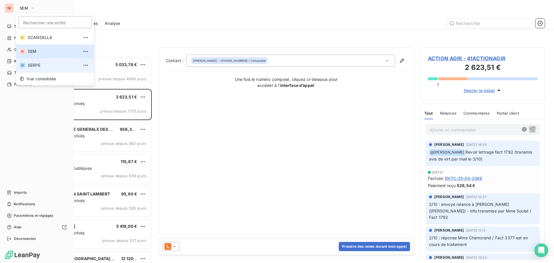
click at [34, 68] on li "SE SERPE" at bounding box center [55, 65] width 78 height 14
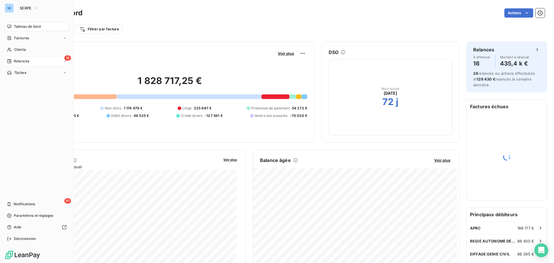
click at [25, 61] on span "Relances" at bounding box center [21, 61] width 15 height 5
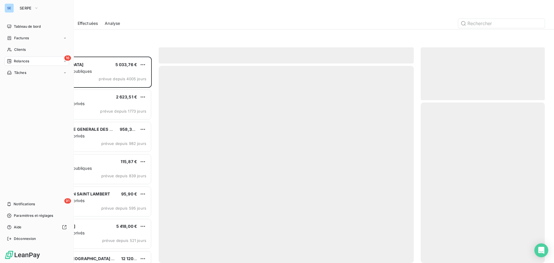
scroll to position [202, 120]
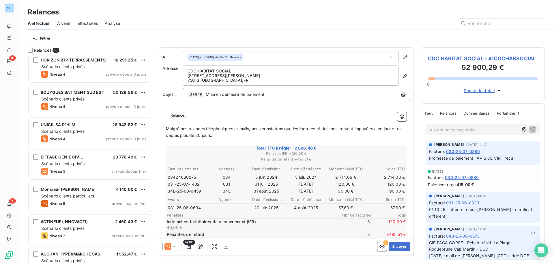
scroll to position [311, 0]
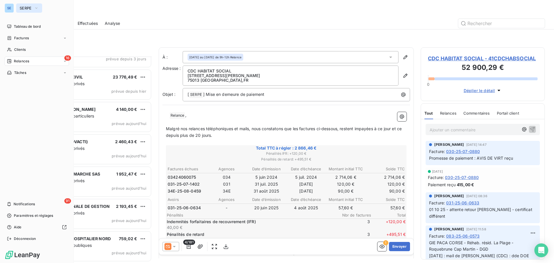
click at [25, 9] on span "SERPE" at bounding box center [26, 8] width 12 height 5
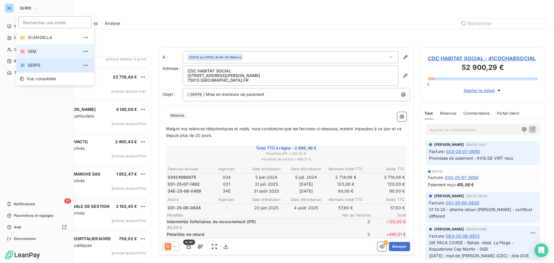
click at [34, 51] on span "SEM" at bounding box center [53, 52] width 51 height 6
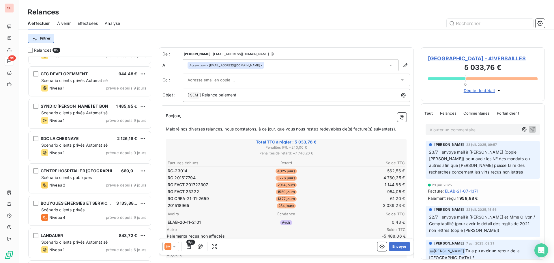
scroll to position [1704, 0]
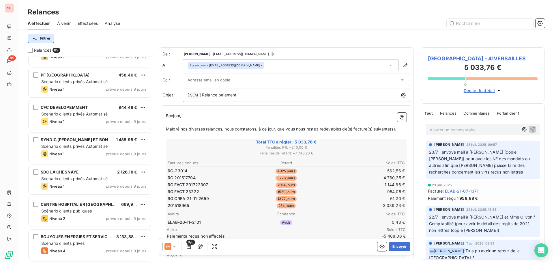
click at [45, 40] on html "SE 89 Relances À effectuer À venir Effectuées Analyse Filtrer Relances 89 Madam…" at bounding box center [277, 131] width 554 height 263
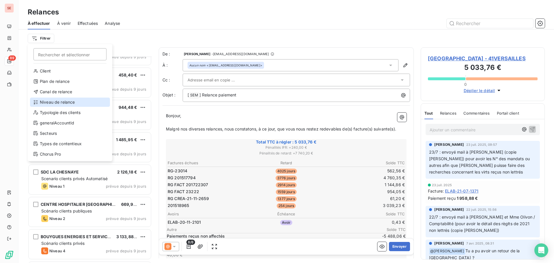
click at [57, 104] on div "Niveau de relance" at bounding box center [70, 102] width 80 height 9
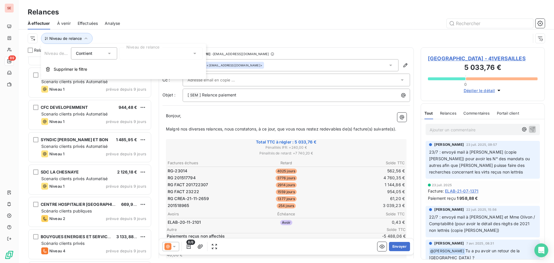
click at [235, 29] on div "À effectuer À venir Effectuées Analyse" at bounding box center [286, 23] width 536 height 12
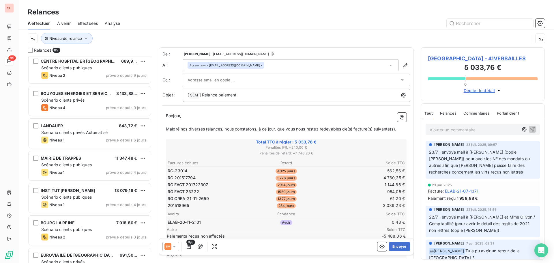
scroll to position [1849, 0]
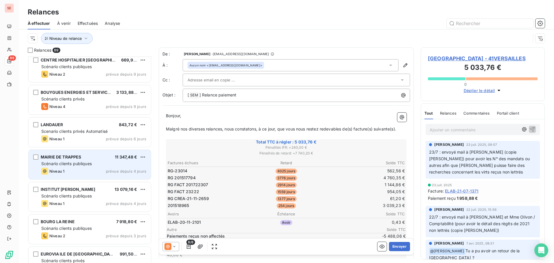
click at [89, 162] on span "Scénario clients publiques" at bounding box center [66, 163] width 51 height 5
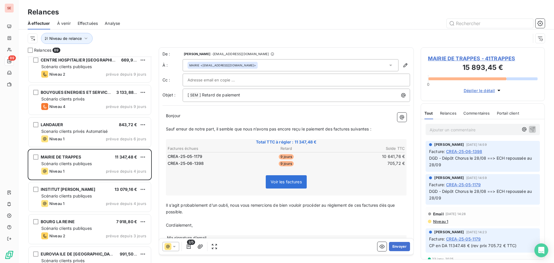
click at [454, 57] on span "MAIRIE DE TRAPPES - 41TRAPPES" at bounding box center [483, 59] width 110 height 8
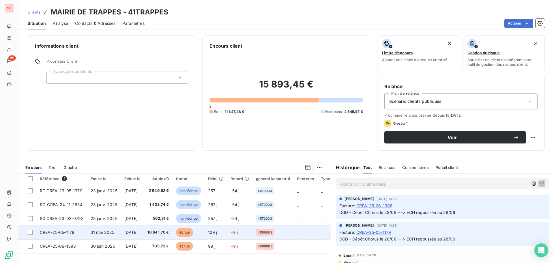
drag, startPoint x: 549, startPoint y: 178, endPoint x: 127, endPoint y: 233, distance: 426.2
click at [127, 233] on div "SE 89 Clients MAIRIE DE TRAPPES - 41TRAPPES Situation Analyse Contacts & Adress…" at bounding box center [277, 131] width 554 height 263
click at [126, 233] on span "[DATE]" at bounding box center [131, 232] width 14 height 5
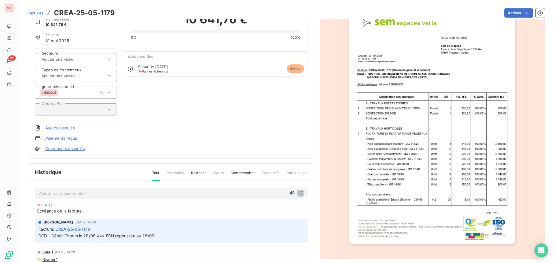
click at [94, 197] on p "Ajouter un commentaire ﻿" at bounding box center [163, 193] width 248 height 7
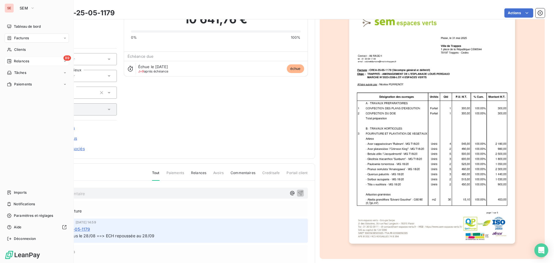
click at [25, 58] on div "89 Relances" at bounding box center [37, 61] width 64 height 9
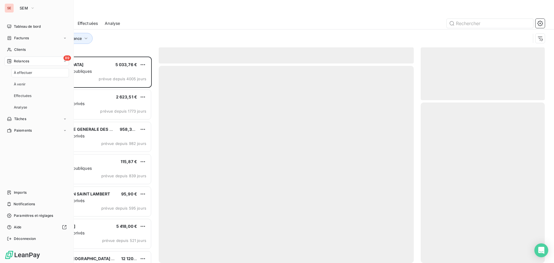
scroll to position [202, 120]
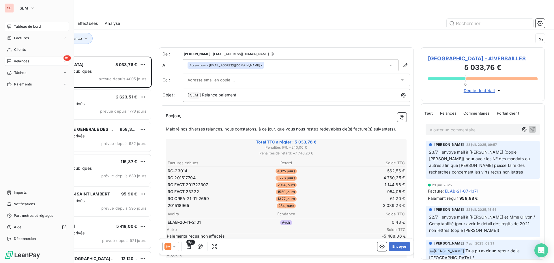
click at [21, 27] on span "Tableau de bord" at bounding box center [27, 26] width 27 height 5
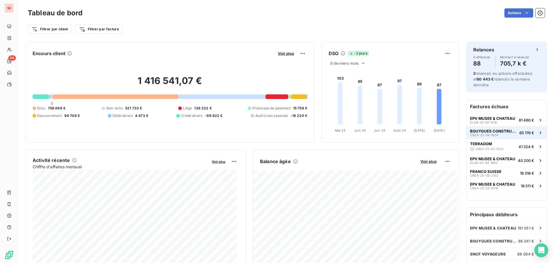
click at [485, 130] on span "BOUYGUES CONSTRUCTION IDF GUYANCOUR" at bounding box center [493, 131] width 47 height 5
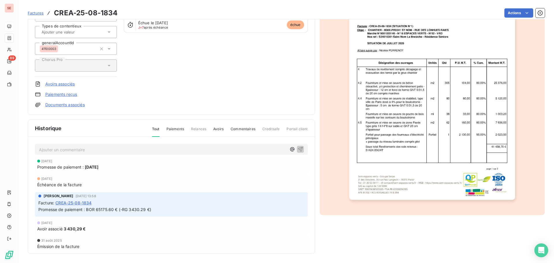
click at [430, 133] on img "button" at bounding box center [432, 82] width 166 height 235
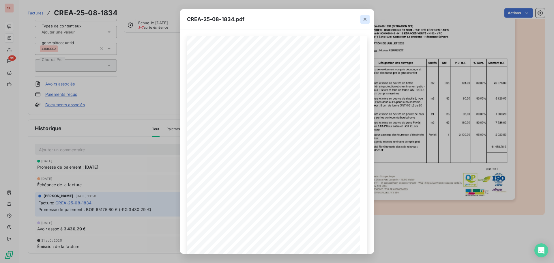
click at [365, 20] on icon "button" at bounding box center [365, 19] width 6 height 6
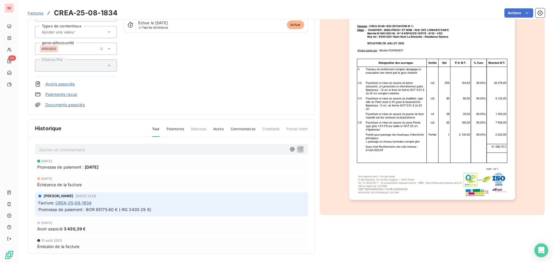
click at [187, 85] on div "BOUYGUES CONSTRUCTION IDF GUYANCOUR 41BOUYGUESIDF Montant initial 68 605,90 € É…" at bounding box center [171, 32] width 273 height 151
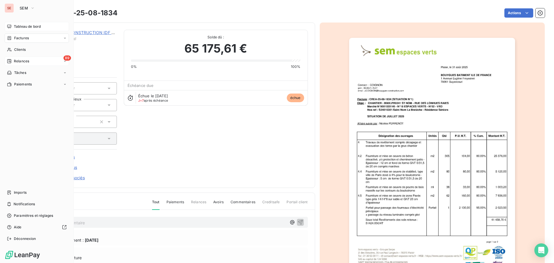
click at [28, 59] on span "Relances" at bounding box center [21, 61] width 15 height 5
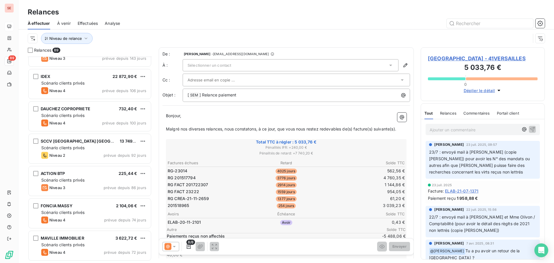
scroll to position [636, 0]
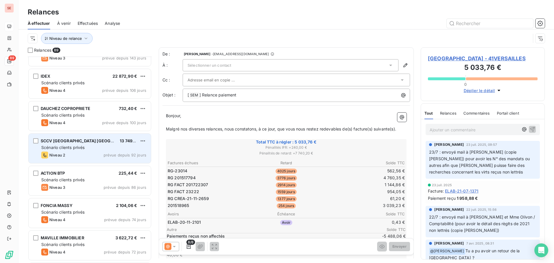
click at [68, 143] on span "SCCV [GEOGRAPHIC_DATA] [GEOGRAPHIC_DATA]" at bounding box center [90, 140] width 99 height 5
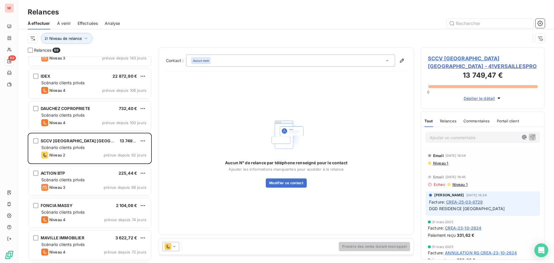
click at [456, 59] on span "SCCV [GEOGRAPHIC_DATA] [GEOGRAPHIC_DATA] - 41VERSAILLESPRO" at bounding box center [483, 63] width 110 height 16
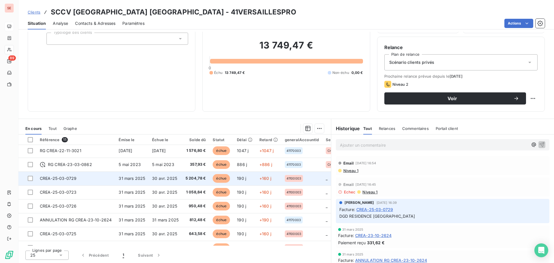
scroll to position [54, 0]
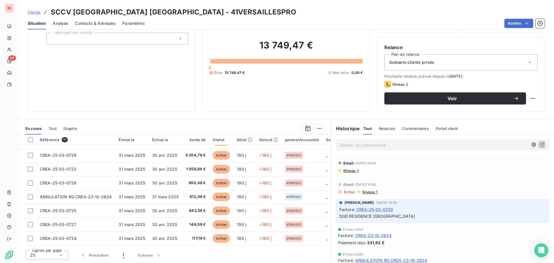
click at [351, 171] on span "Niveau 1" at bounding box center [351, 170] width 16 height 5
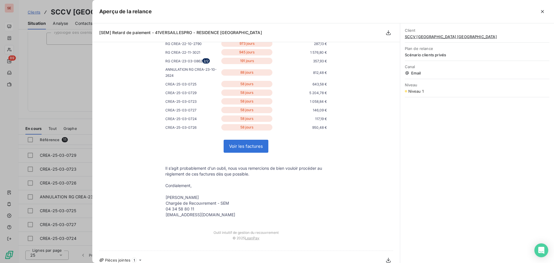
scroll to position [109, 0]
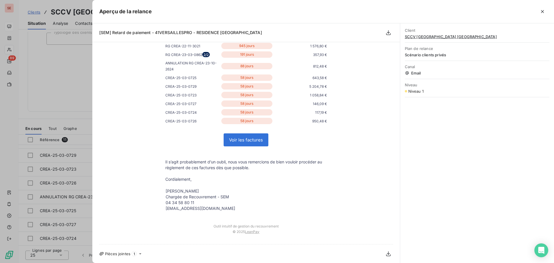
click at [64, 61] on div at bounding box center [277, 131] width 554 height 263
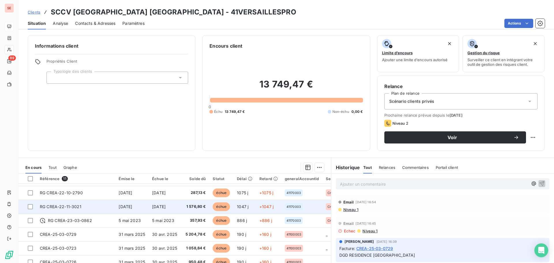
scroll to position [0, 0]
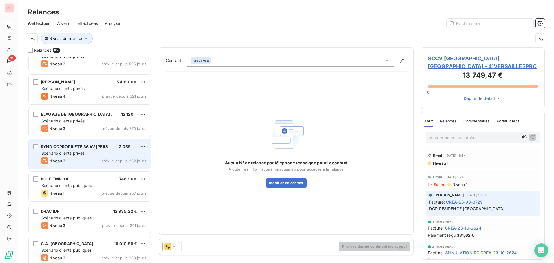
scroll to position [174, 0]
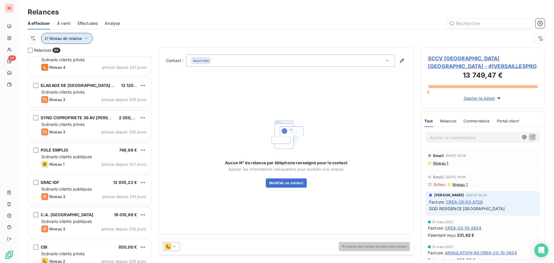
click at [84, 39] on icon "button" at bounding box center [86, 39] width 6 height 6
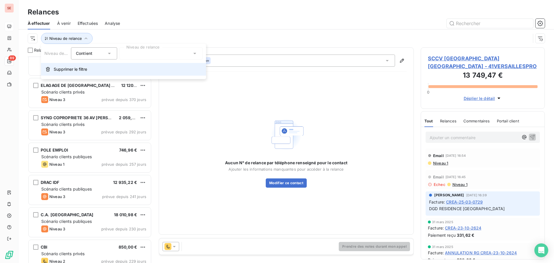
click at [74, 69] on span "Supprimer le filtre" at bounding box center [71, 69] width 34 height 6
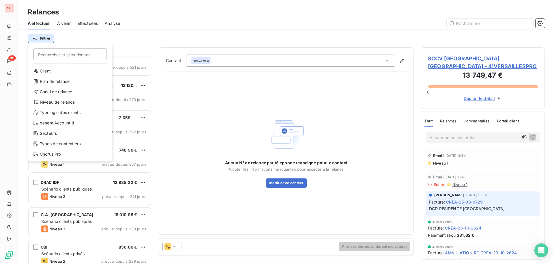
click at [50, 40] on html "SE 89 Relances À effectuer À venir Effectuées Analyse Filtrer Rechercher et sél…" at bounding box center [277, 131] width 554 height 263
click at [48, 101] on div "Niveau de relance" at bounding box center [70, 102] width 80 height 9
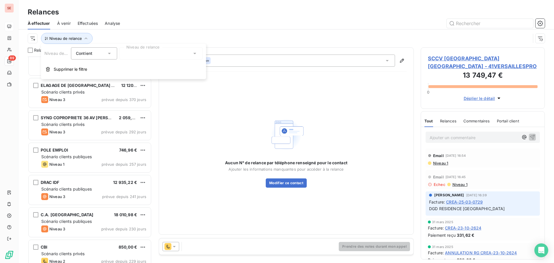
click at [126, 55] on div at bounding box center [161, 53] width 83 height 12
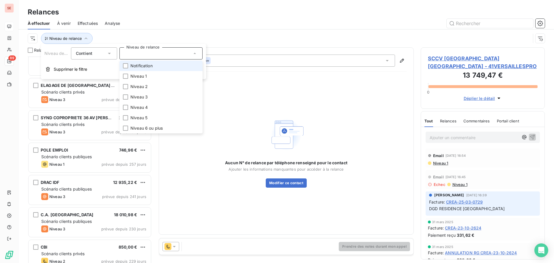
click at [142, 66] on span "Notification" at bounding box center [142, 66] width 22 height 6
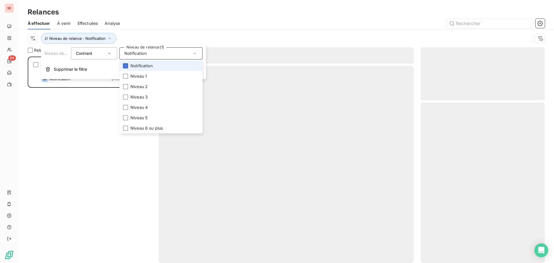
scroll to position [202, 120]
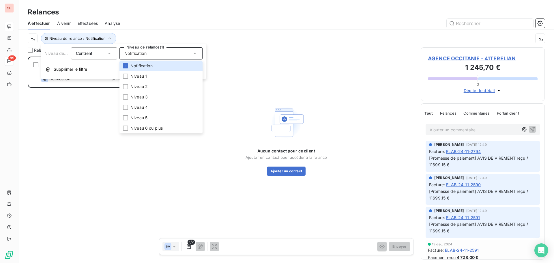
click at [172, 14] on div "Relances" at bounding box center [286, 12] width 536 height 10
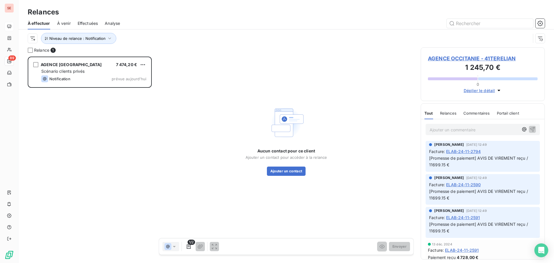
click at [470, 57] on span "AGENCE OCCITANIE - 41TERELIAN" at bounding box center [483, 59] width 110 height 8
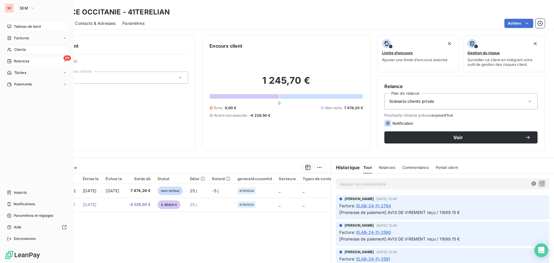
click at [19, 62] on span "Relances" at bounding box center [21, 61] width 15 height 5
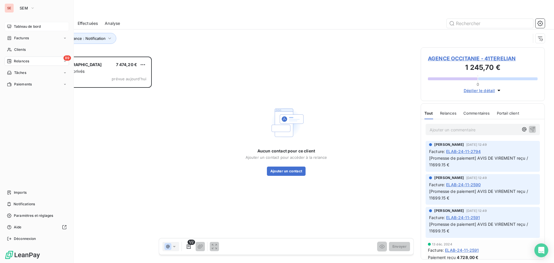
scroll to position [202, 120]
